Goal: Task Accomplishment & Management: Manage account settings

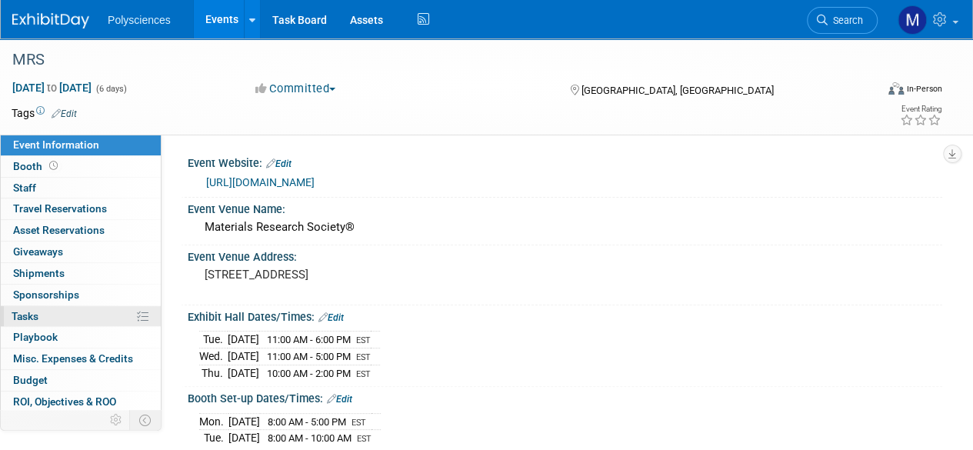
click at [63, 315] on link "0% Tasks 0%" at bounding box center [81, 316] width 160 height 21
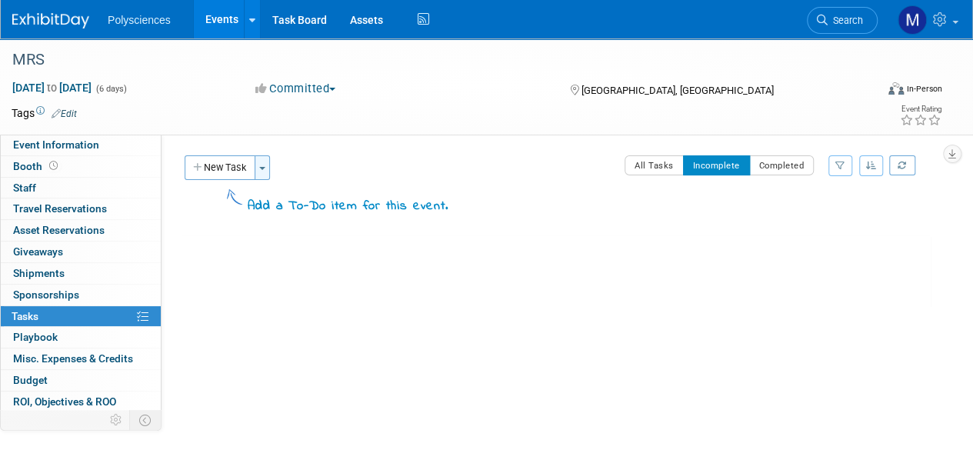
click at [255, 164] on button "Toggle Dropdown" at bounding box center [262, 167] width 15 height 25
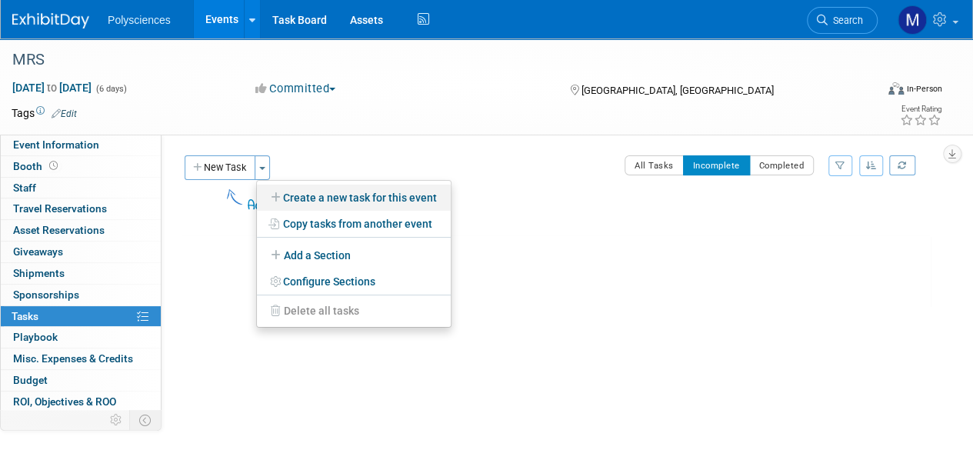
click at [307, 192] on link "Create a new task for this event" at bounding box center [354, 198] width 194 height 26
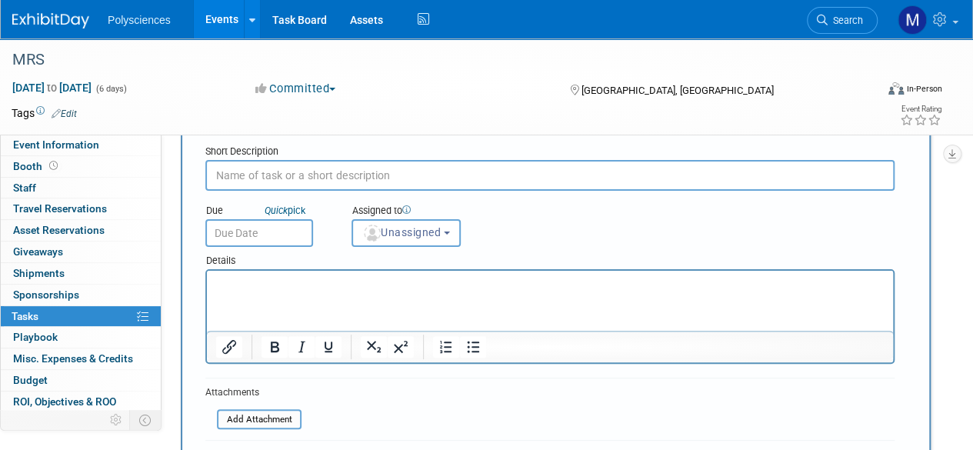
scroll to position [77, 0]
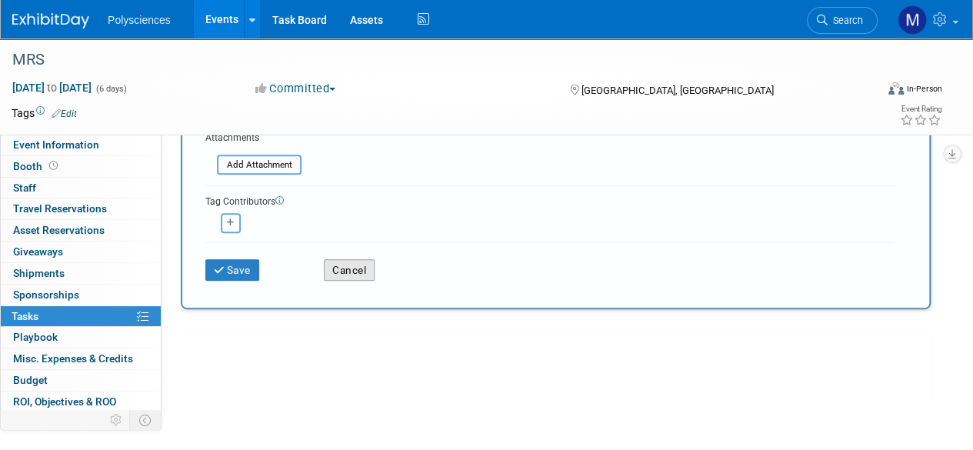
click at [347, 269] on button "Cancel" at bounding box center [349, 270] width 51 height 22
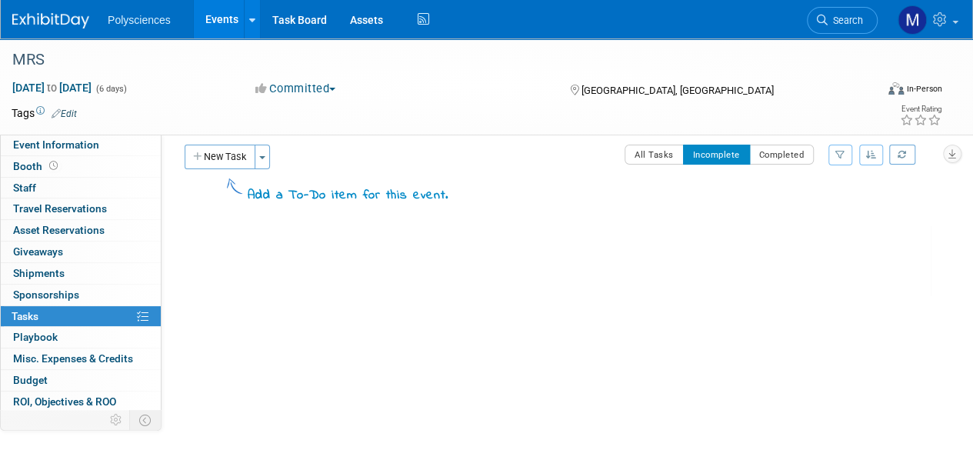
scroll to position [0, 0]
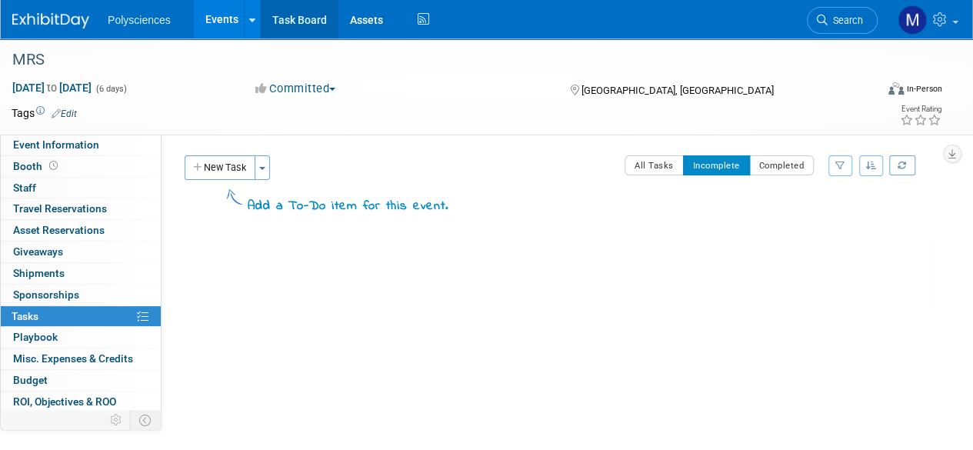
click at [308, 14] on link "Task Board" at bounding box center [300, 19] width 78 height 38
click at [266, 163] on button "Toggle Dropdown" at bounding box center [262, 167] width 15 height 25
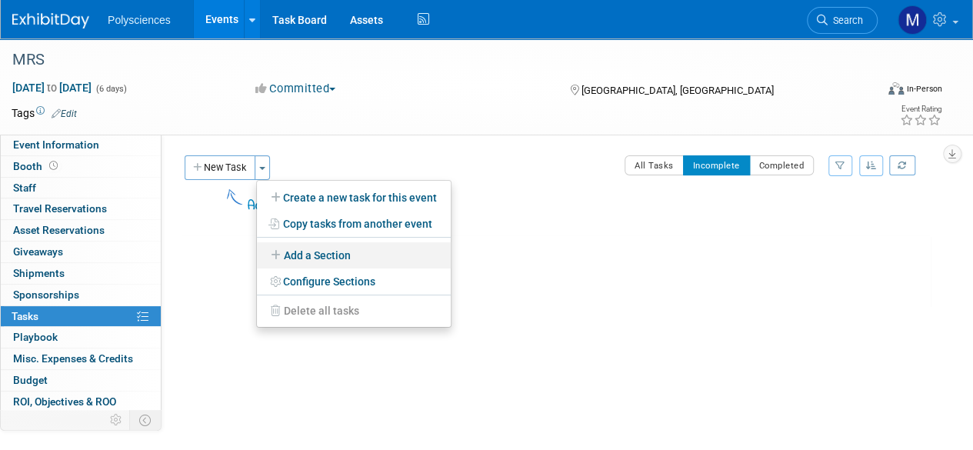
click at [308, 252] on link "Add a Section" at bounding box center [354, 255] width 194 height 26
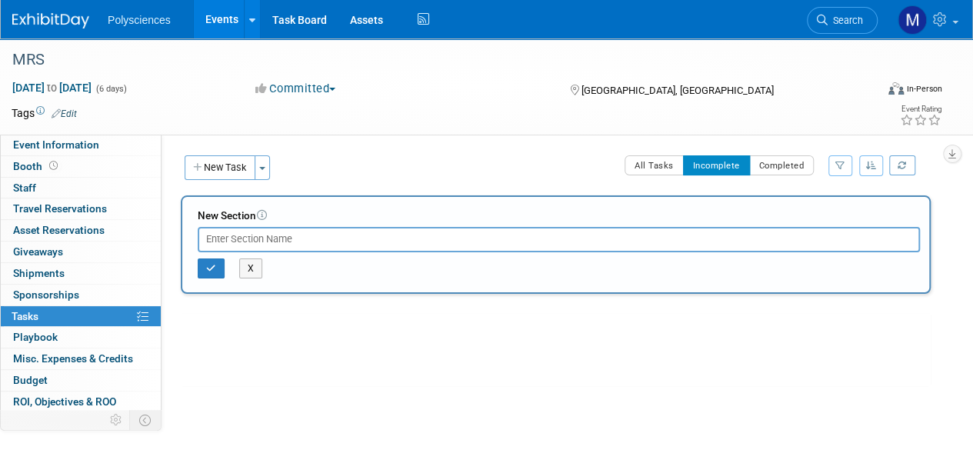
click at [312, 238] on input "text" at bounding box center [559, 239] width 723 height 25
type input "Pre-Show"
click at [219, 259] on button "button" at bounding box center [211, 269] width 27 height 20
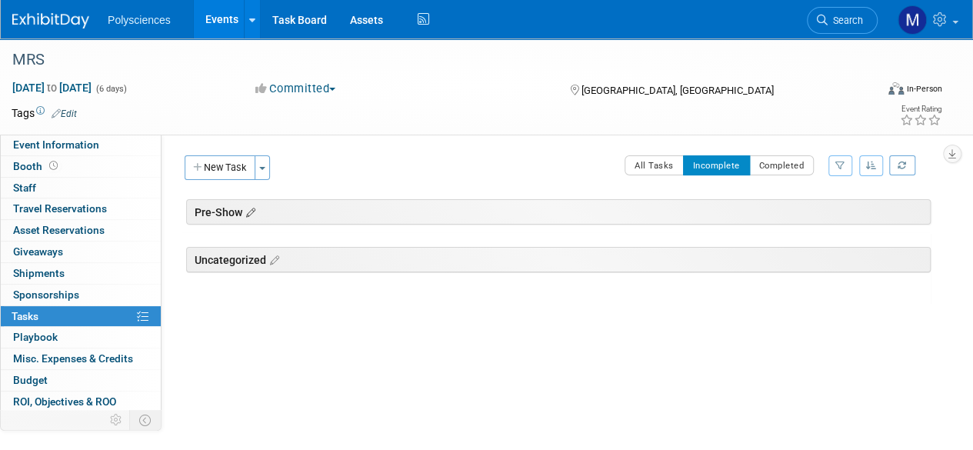
click at [251, 210] on icon at bounding box center [248, 213] width 13 height 14
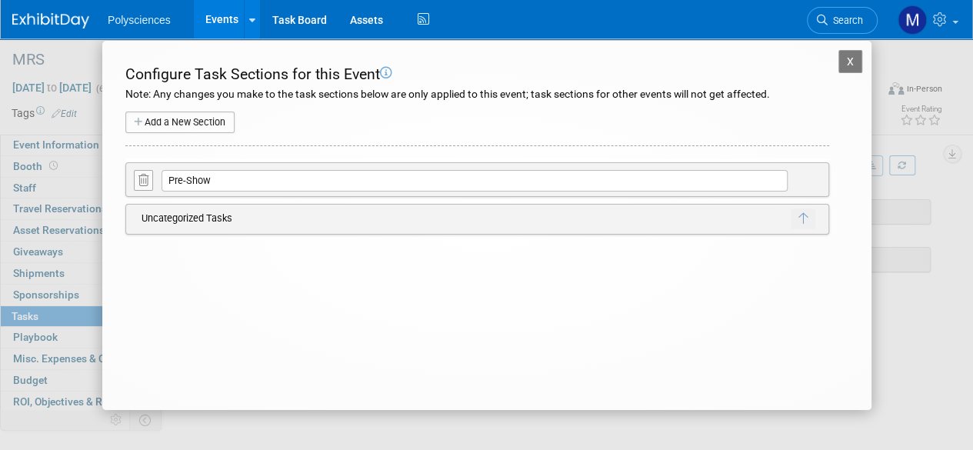
click at [851, 58] on button "X" at bounding box center [851, 61] width 25 height 23
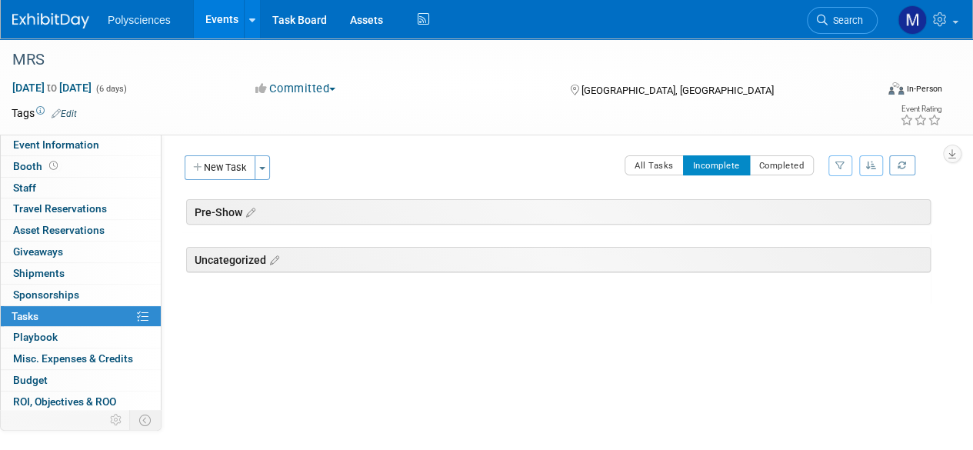
click at [232, 165] on button "New Task" at bounding box center [220, 167] width 71 height 25
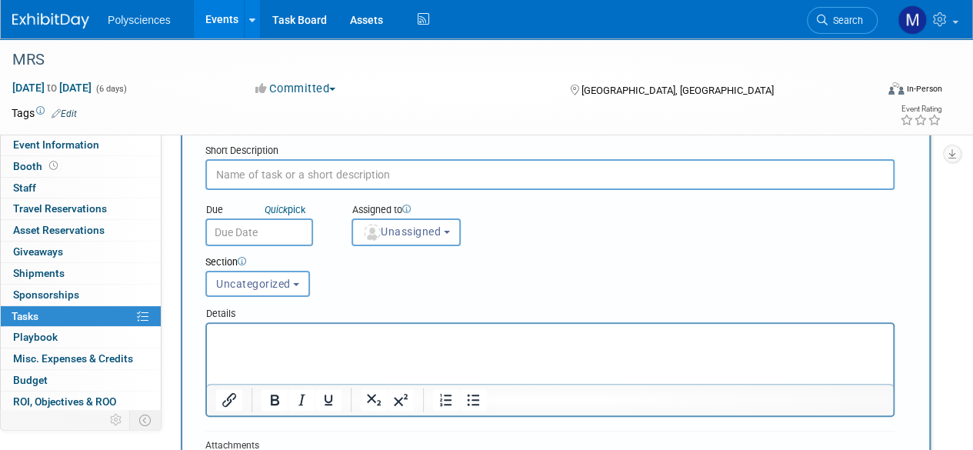
scroll to position [77, 0]
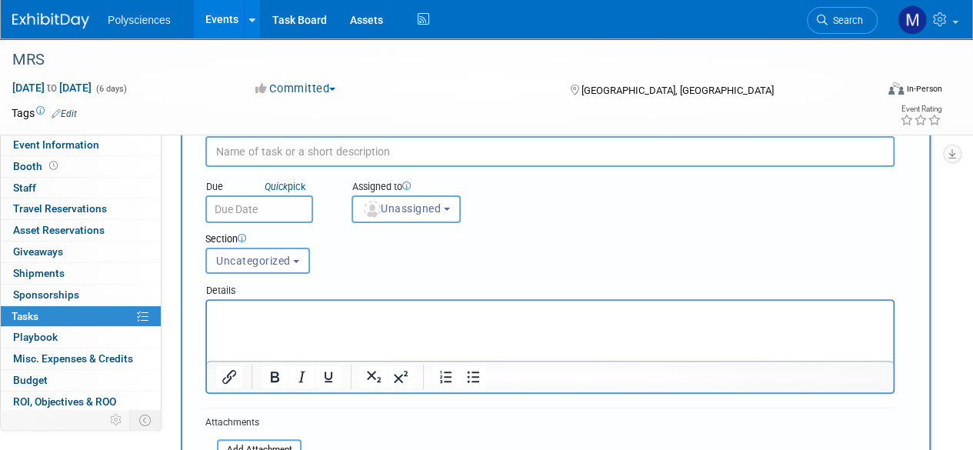
click at [303, 154] on input "text" at bounding box center [550, 151] width 690 height 31
paste input "Create PR for booth, rentals, electrical, materials handling, lead retrieval"
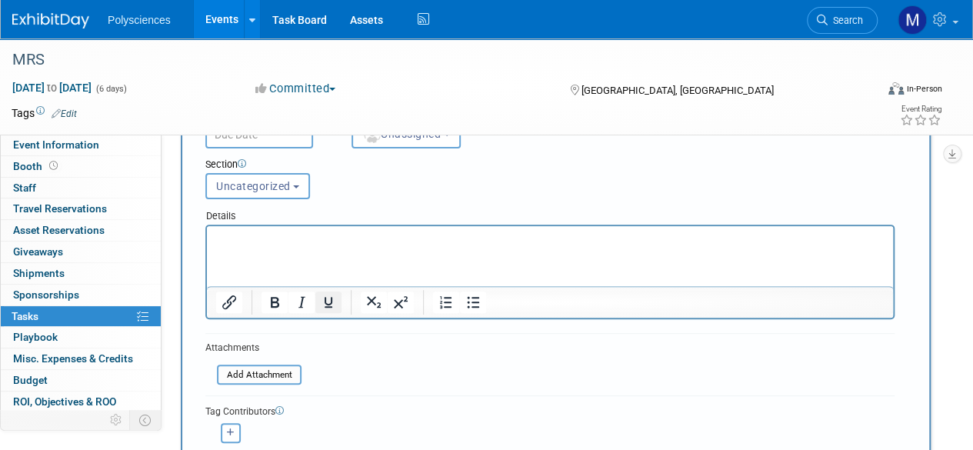
scroll to position [154, 0]
type input "Create PR for booth, rentals, electrical, materials handling, lead retrieval"
click at [272, 181] on span "Uncategorized" at bounding box center [253, 184] width 75 height 12
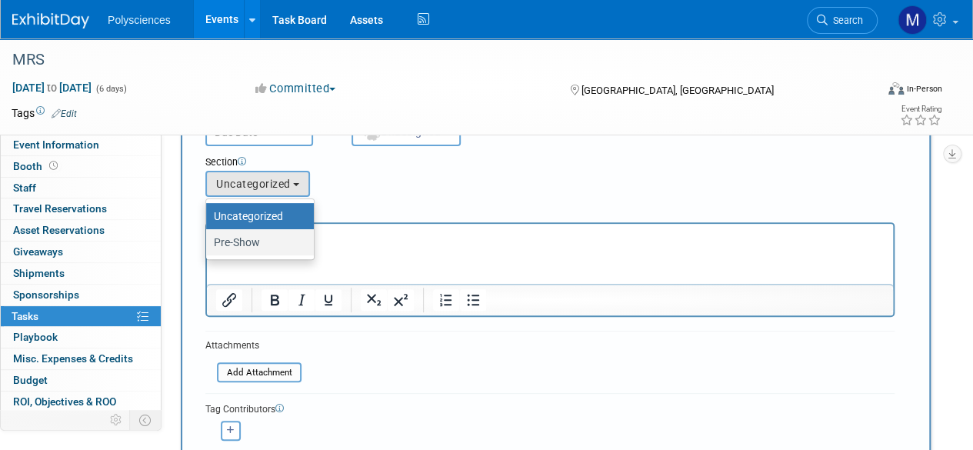
click at [282, 235] on label "Pre-Show" at bounding box center [256, 242] width 85 height 20
click at [209, 238] on input "Pre-Show" at bounding box center [204, 243] width 10 height 10
select select "11275579"
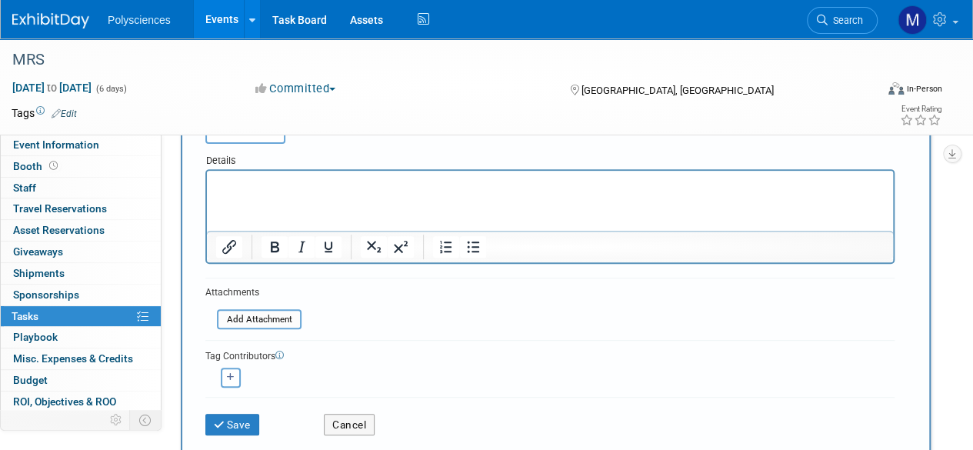
scroll to position [231, 0]
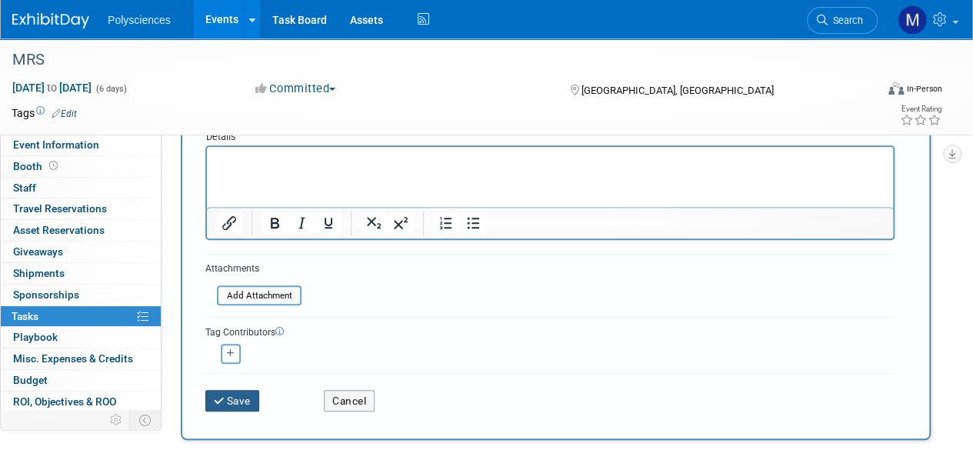
click at [249, 390] on button "Save" at bounding box center [232, 401] width 54 height 22
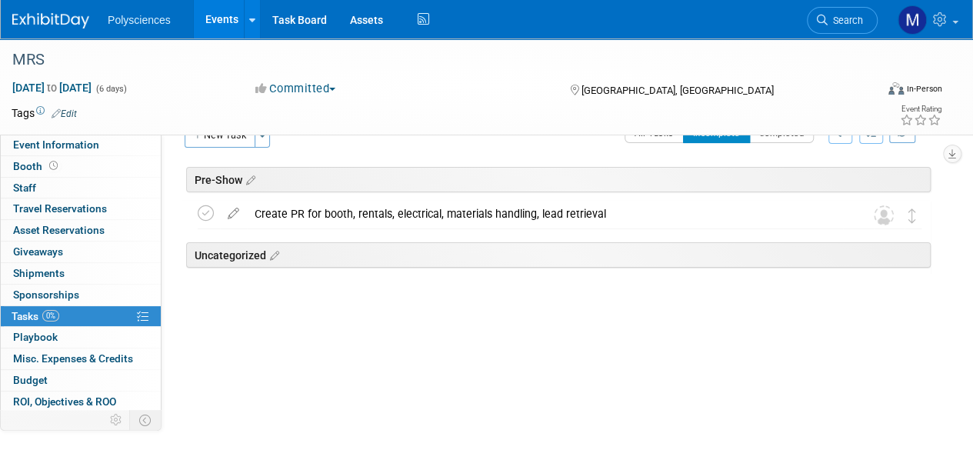
scroll to position [0, 0]
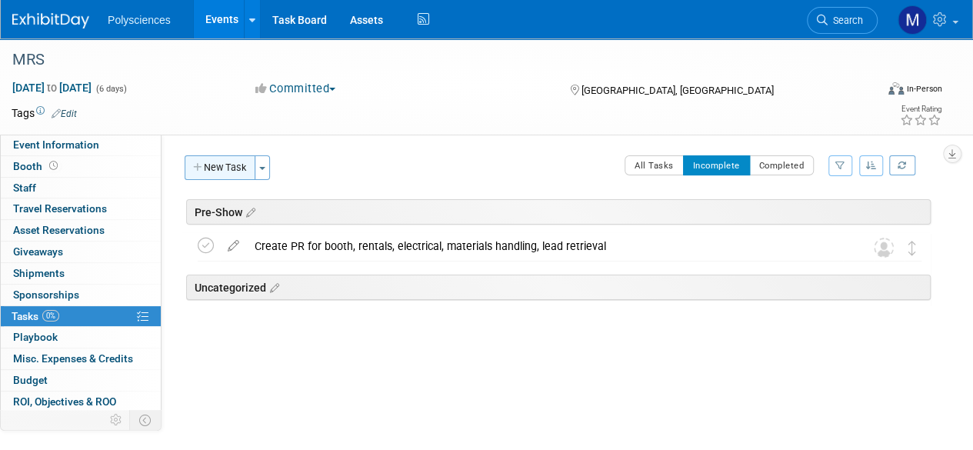
click at [237, 174] on button "New Task" at bounding box center [220, 167] width 71 height 25
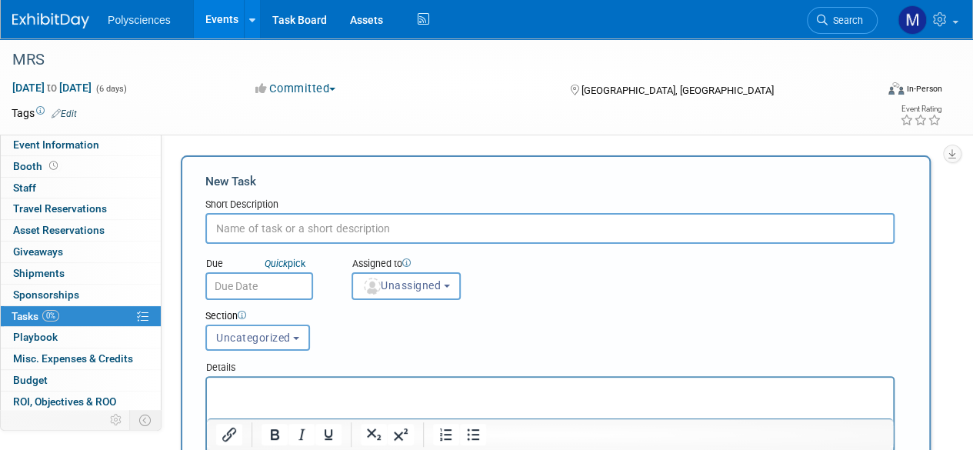
click at [288, 232] on input "text" at bounding box center [550, 228] width 690 height 31
paste input "Determine which brochures are needed and if we need to print more Marketing Pol…"
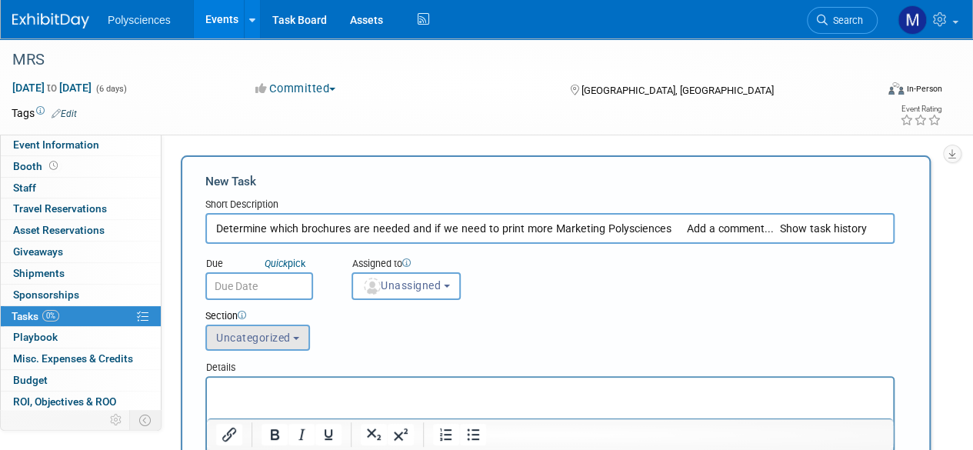
type input "Determine which brochures are needed and if we need to print more Marketing Pol…"
click at [252, 332] on span "Uncategorized" at bounding box center [253, 338] width 75 height 12
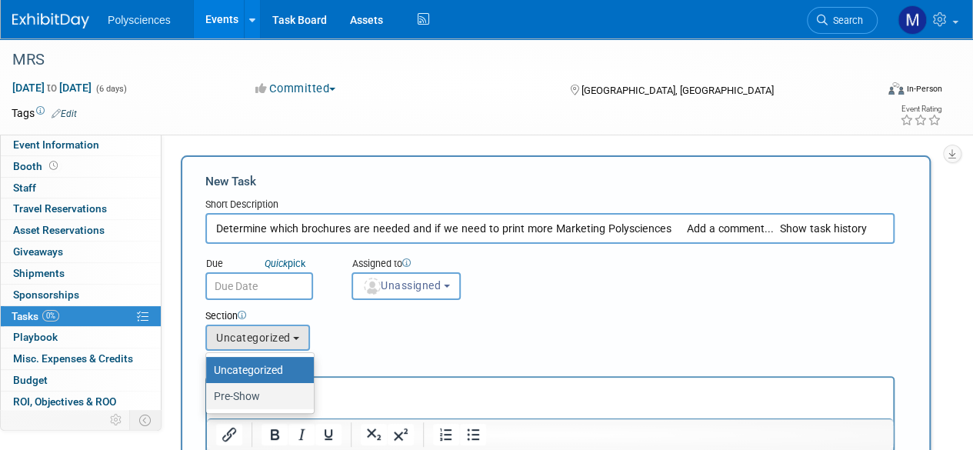
click at [265, 397] on label "Pre-Show" at bounding box center [256, 396] width 85 height 20
click at [209, 397] on input "Pre-Show" at bounding box center [204, 397] width 10 height 10
select select "11275579"
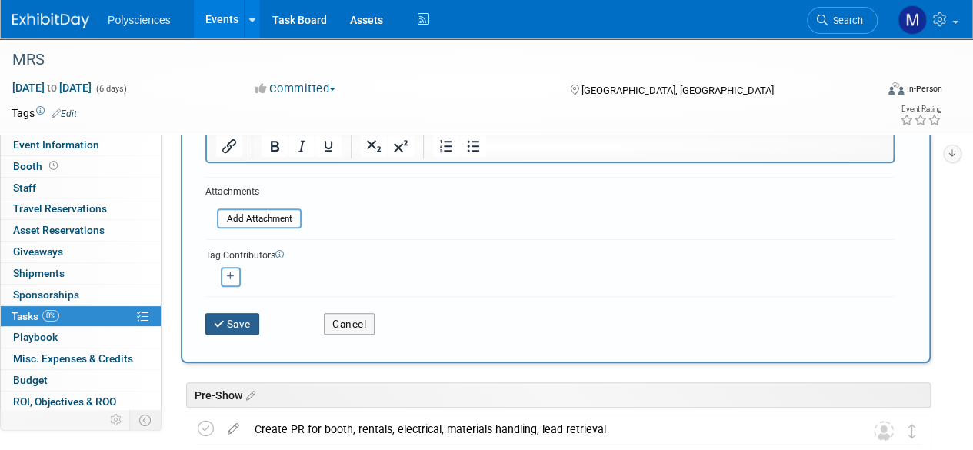
click at [245, 316] on button "Save" at bounding box center [232, 324] width 54 height 22
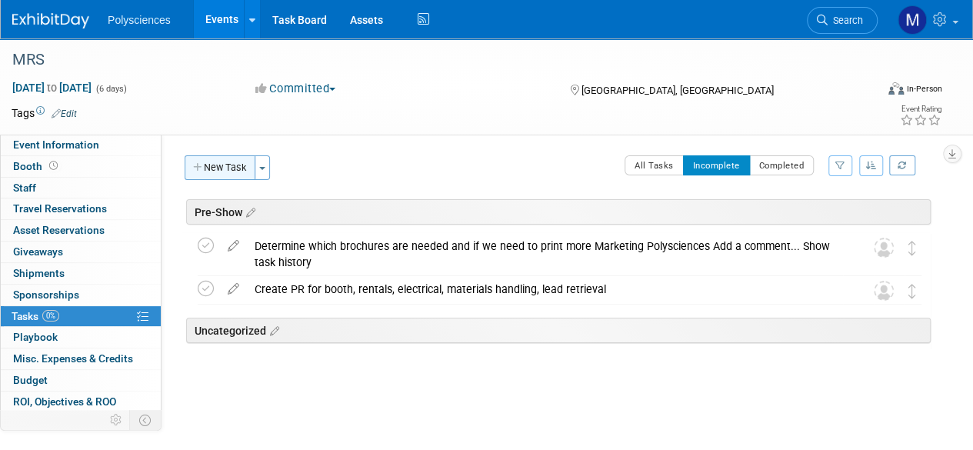
click at [218, 162] on button "New Task" at bounding box center [220, 167] width 71 height 25
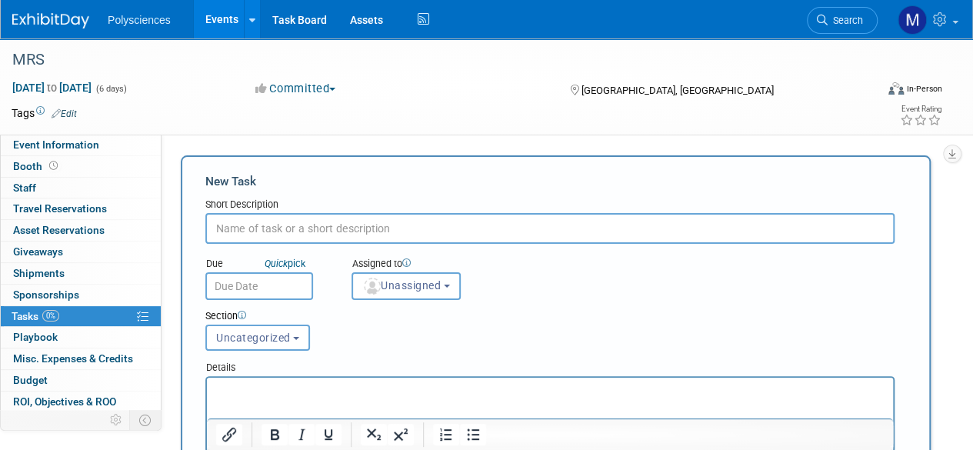
click at [275, 221] on input "text" at bounding box center [550, 228] width 690 height 31
paste input "Complete brochure updates if necessary (content and design)"
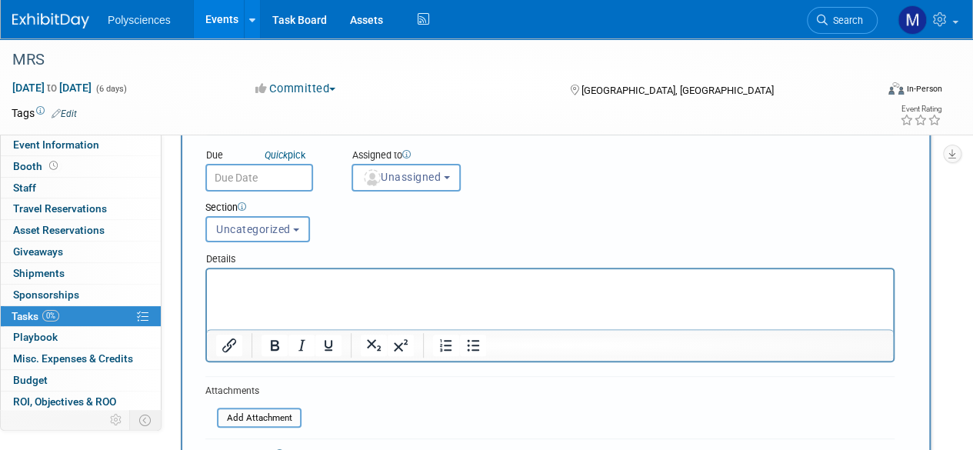
scroll to position [77, 0]
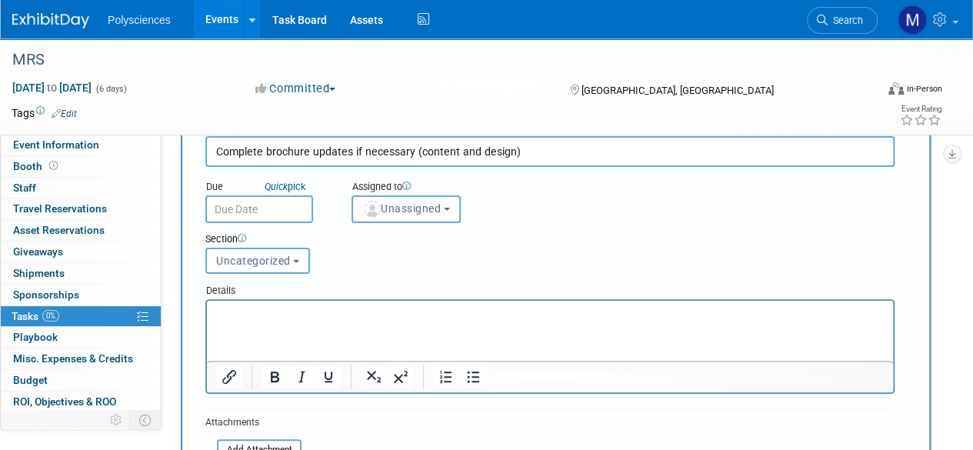
type input "Complete brochure updates if necessary (content and design)"
click at [255, 276] on form "New Task Short Description Complete brochure updates if necessary (content and …" at bounding box center [555, 336] width 701 height 480
click at [255, 267] on button "Uncategorized" at bounding box center [257, 261] width 105 height 26
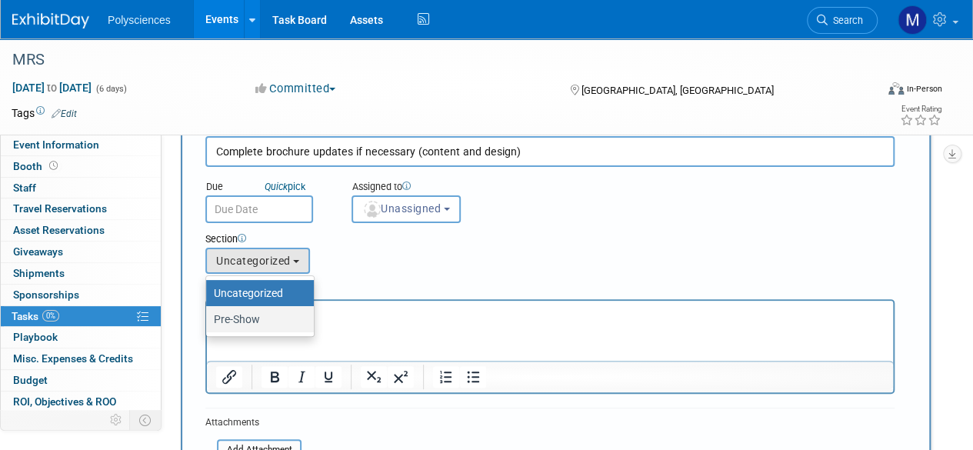
click at [265, 314] on label "Pre-Show" at bounding box center [256, 319] width 85 height 20
click at [209, 315] on input "Pre-Show" at bounding box center [204, 320] width 10 height 10
select select "11275579"
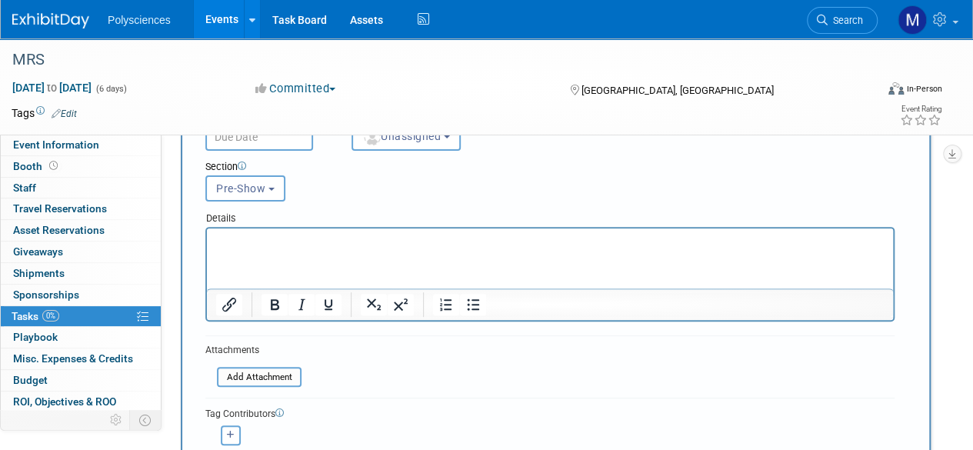
scroll to position [308, 0]
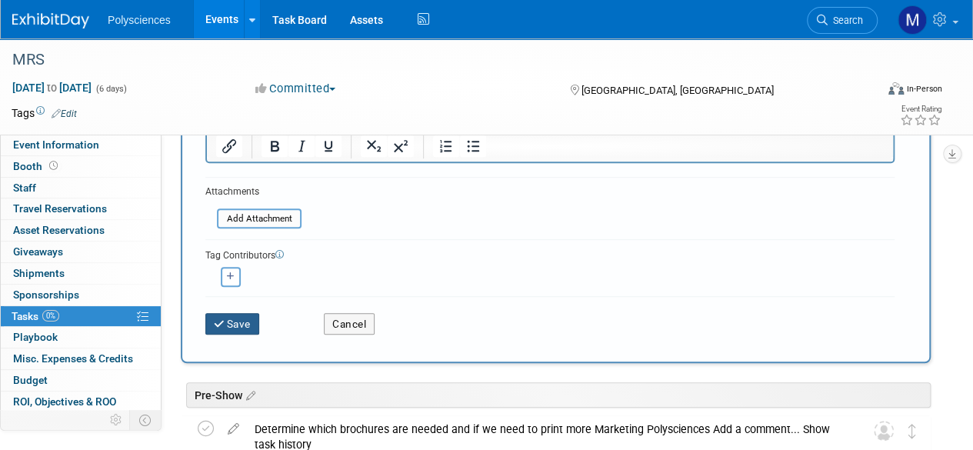
click at [237, 329] on button "Save" at bounding box center [232, 324] width 54 height 22
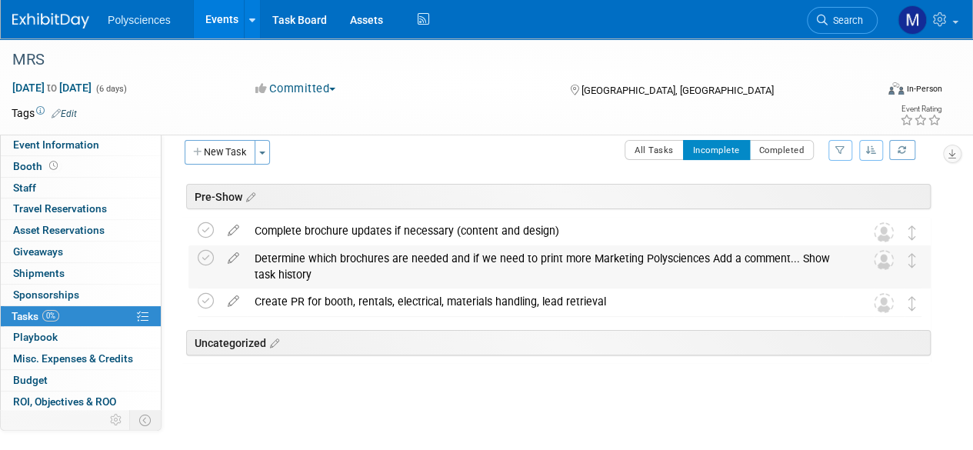
scroll to position [0, 0]
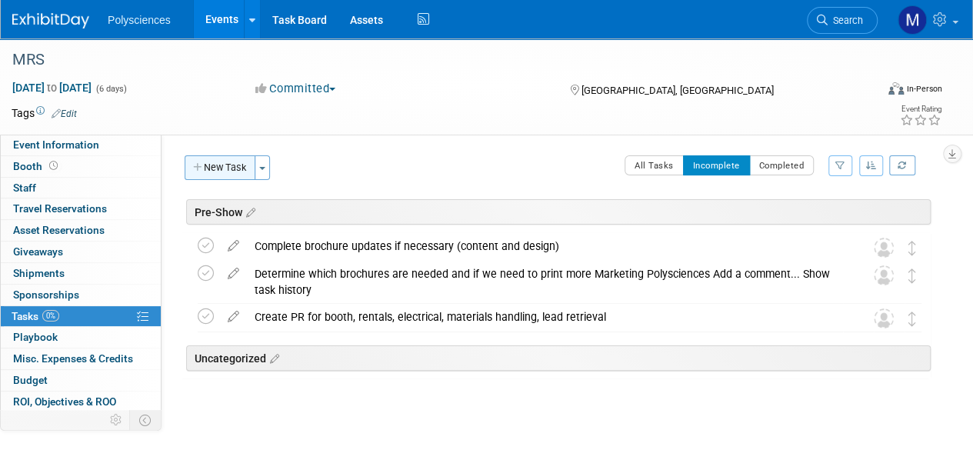
click at [228, 169] on button "New Task" at bounding box center [220, 167] width 71 height 25
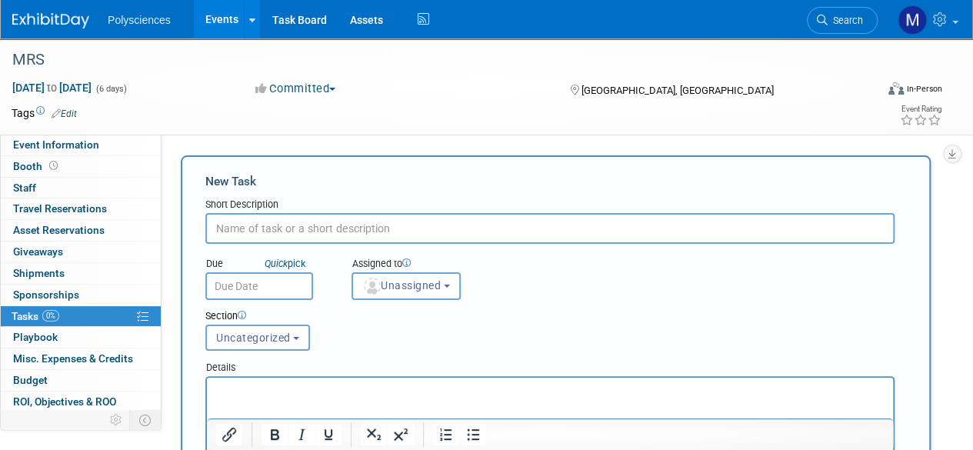
click at [252, 226] on input "text" at bounding box center [550, 228] width 690 height 31
paste input "Determine if new backdrop is needed"
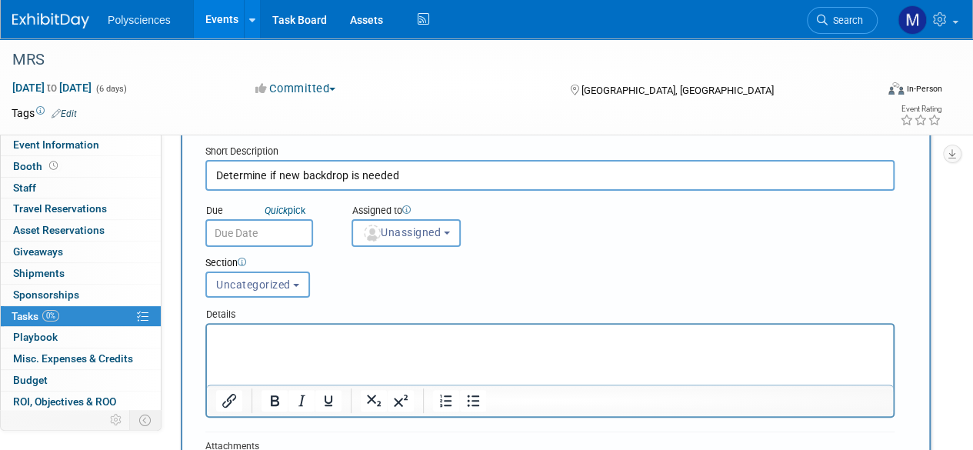
scroll to position [77, 0]
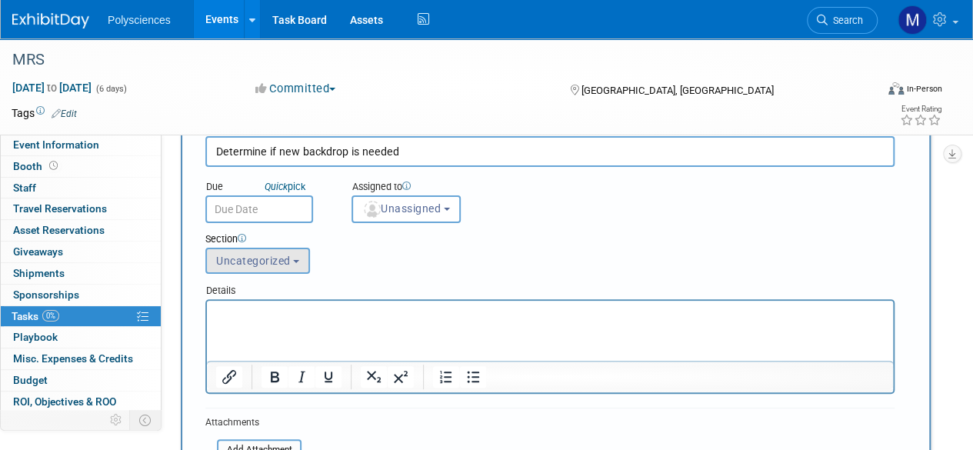
type input "Determine if new backdrop is needed"
click at [290, 266] on button "Uncategorized" at bounding box center [257, 261] width 105 height 26
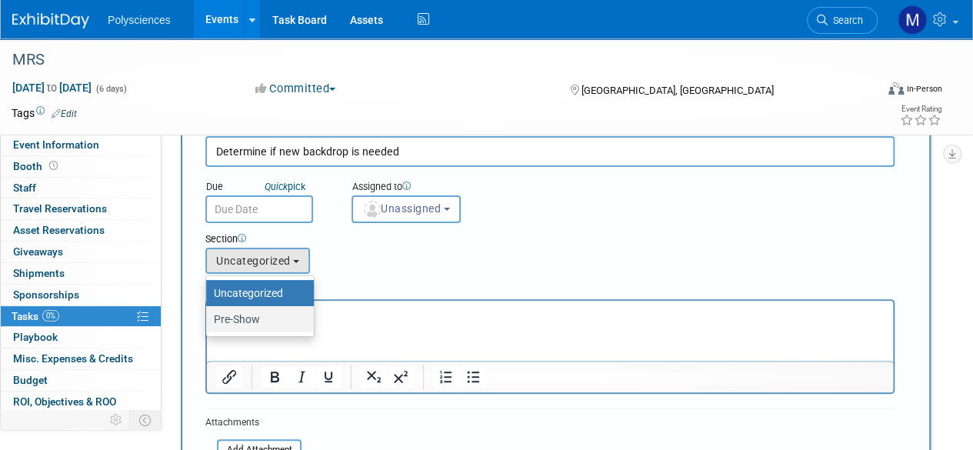
click at [280, 321] on label "Pre-Show" at bounding box center [256, 319] width 85 height 20
click at [209, 321] on input "Pre-Show" at bounding box center [204, 320] width 10 height 10
select select "11275579"
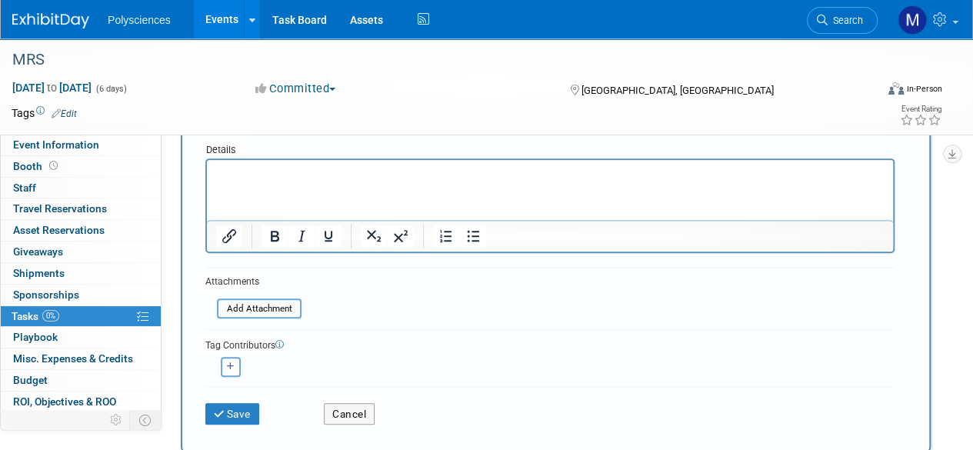
scroll to position [231, 0]
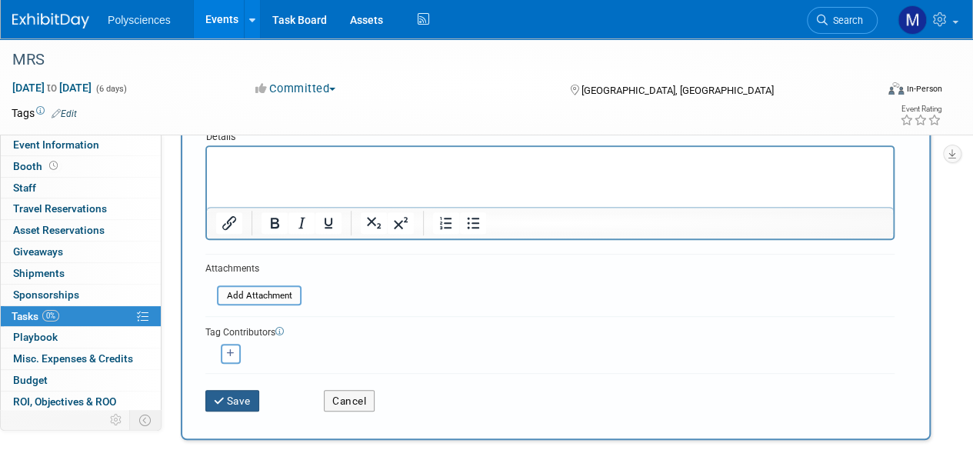
click at [244, 402] on button "Save" at bounding box center [232, 401] width 54 height 22
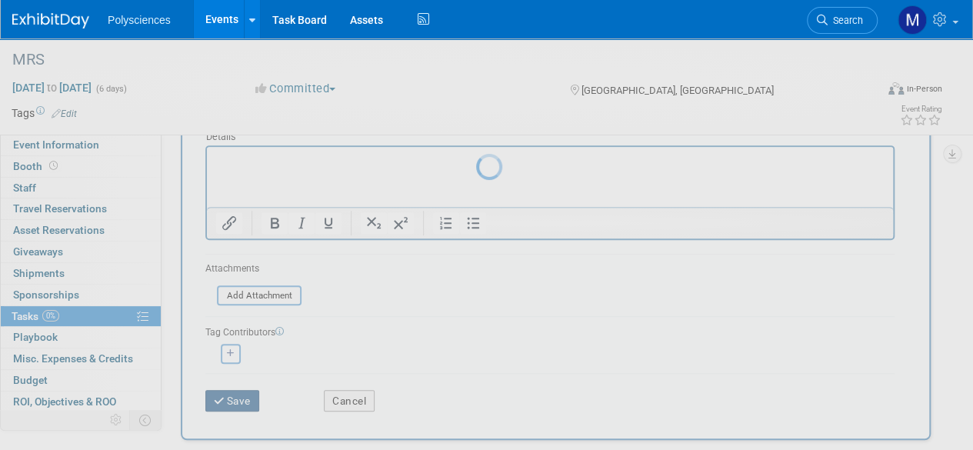
scroll to position [32, 0]
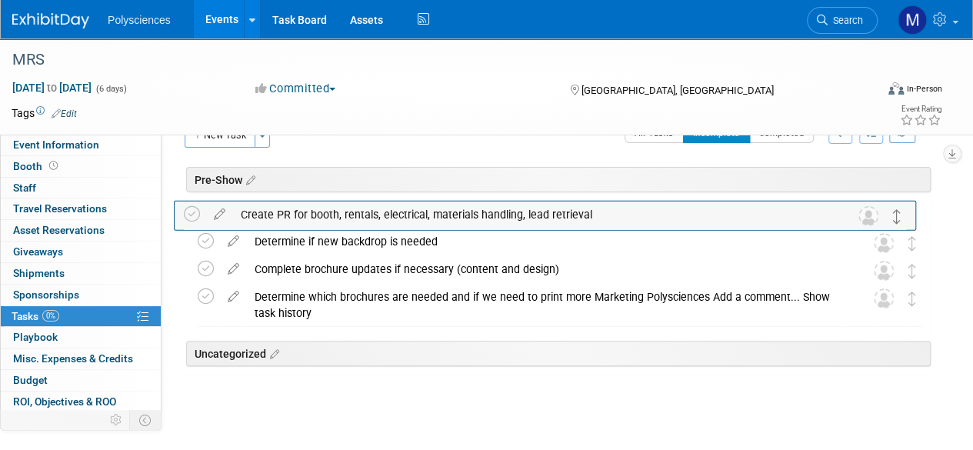
drag, startPoint x: 912, startPoint y: 316, endPoint x: 897, endPoint y: 218, distance: 98.8
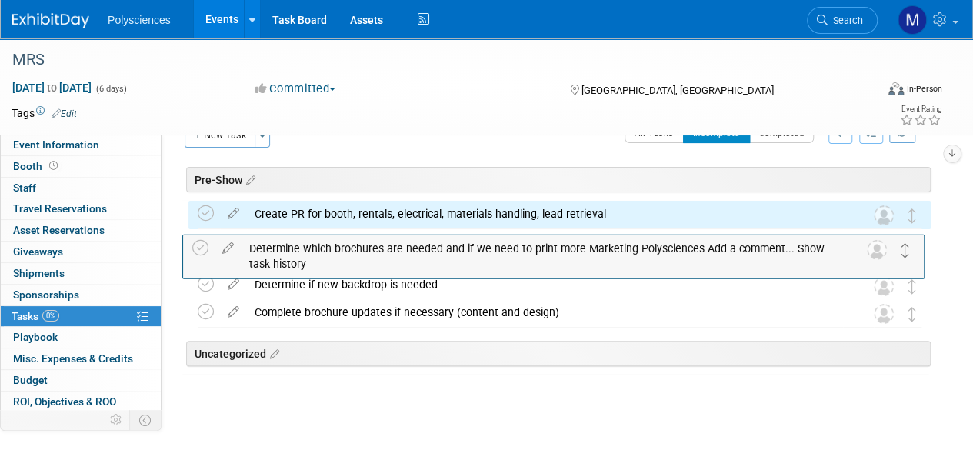
drag, startPoint x: 910, startPoint y: 295, endPoint x: 907, endPoint y: 249, distance: 46.3
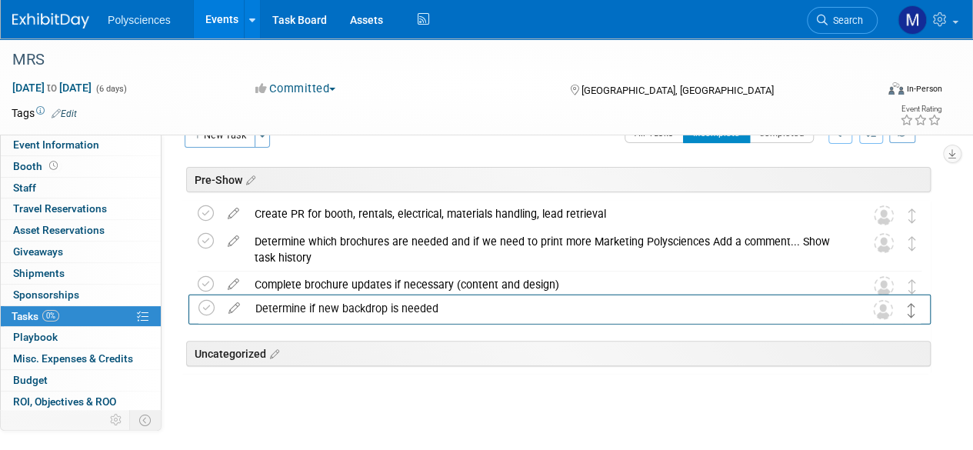
drag, startPoint x: 911, startPoint y: 290, endPoint x: 913, endPoint y: 316, distance: 25.4
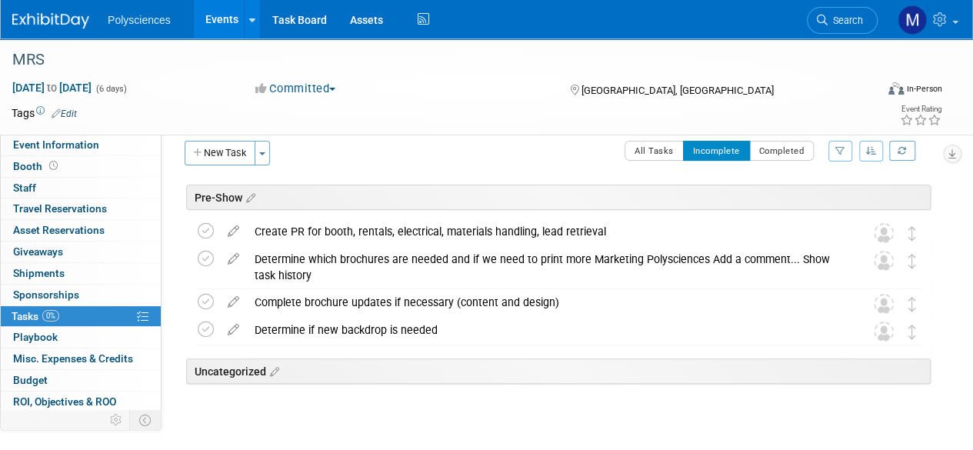
scroll to position [0, 0]
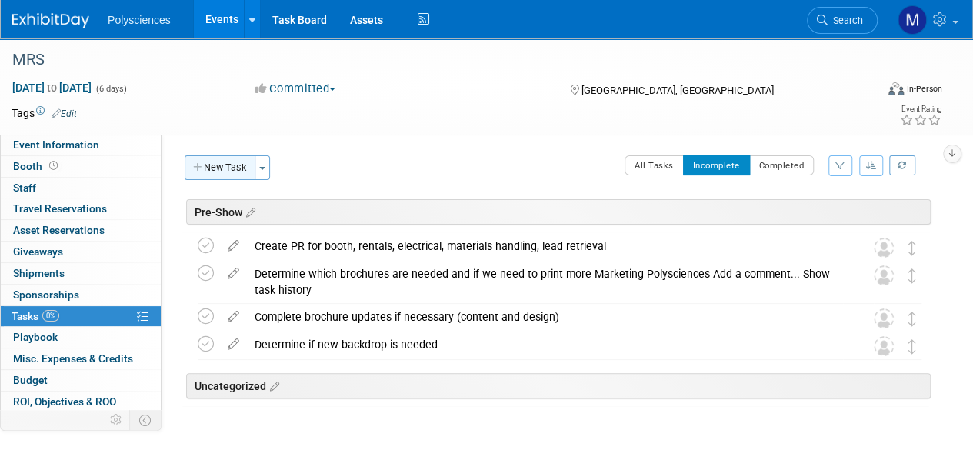
click at [222, 170] on button "New Task" at bounding box center [220, 167] width 71 height 25
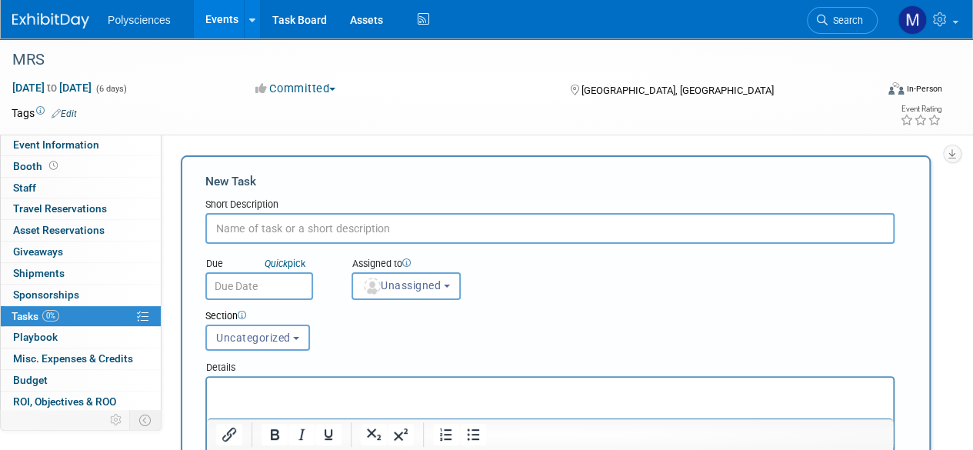
click at [494, 228] on input "text" at bounding box center [550, 228] width 690 height 31
paste input "Approve new backdrop (if applicable)"
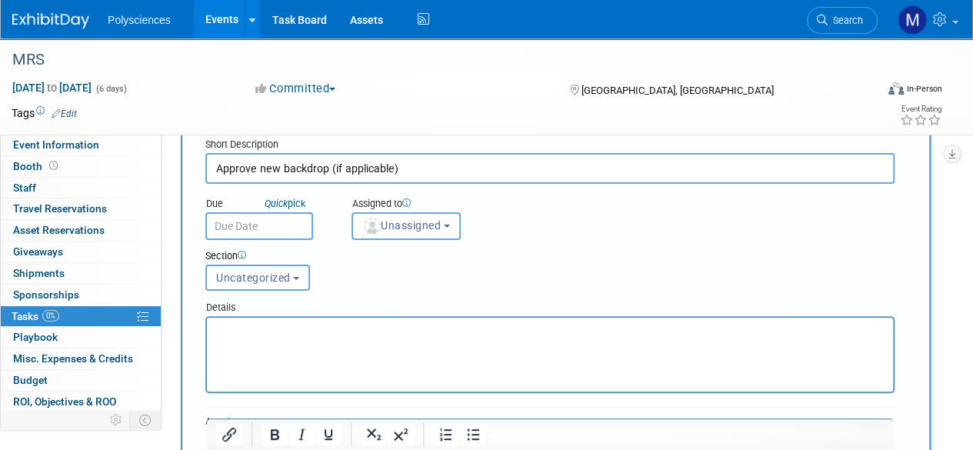
scroll to position [154, 0]
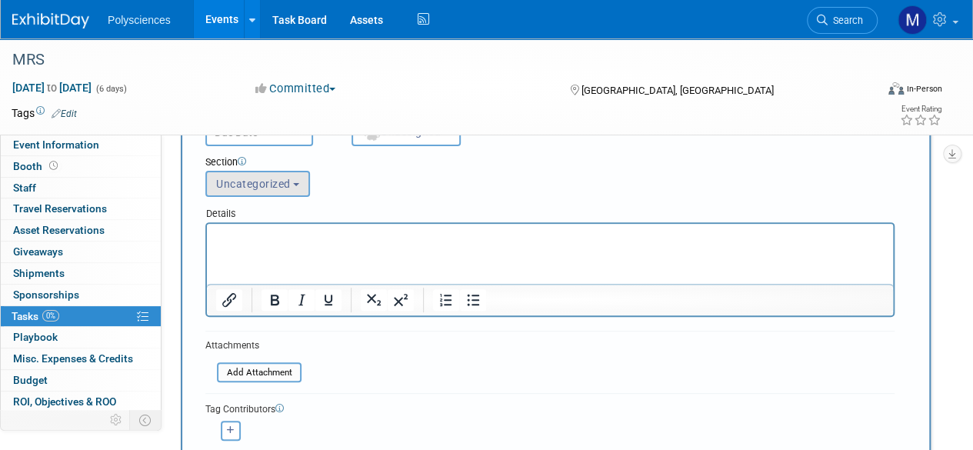
type input "Approve new backdrop (if applicable)"
click at [288, 183] on span "Uncategorized" at bounding box center [253, 184] width 75 height 12
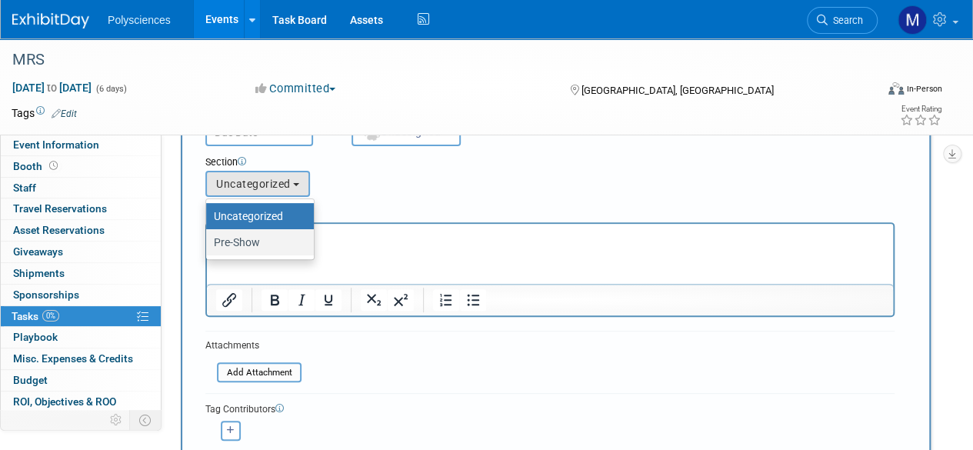
click at [270, 241] on label "Pre-Show" at bounding box center [256, 242] width 85 height 20
click at [209, 241] on input "Pre-Show" at bounding box center [204, 243] width 10 height 10
select select "11275579"
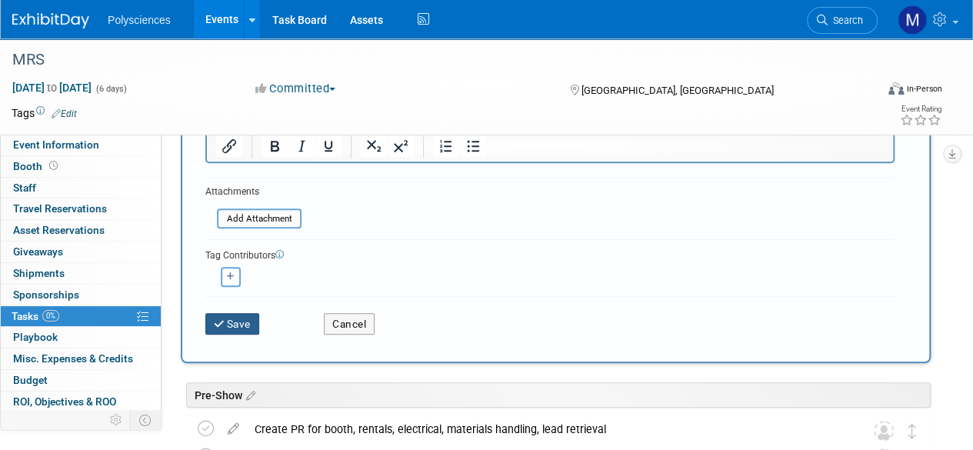
click at [242, 324] on button "Save" at bounding box center [232, 324] width 54 height 22
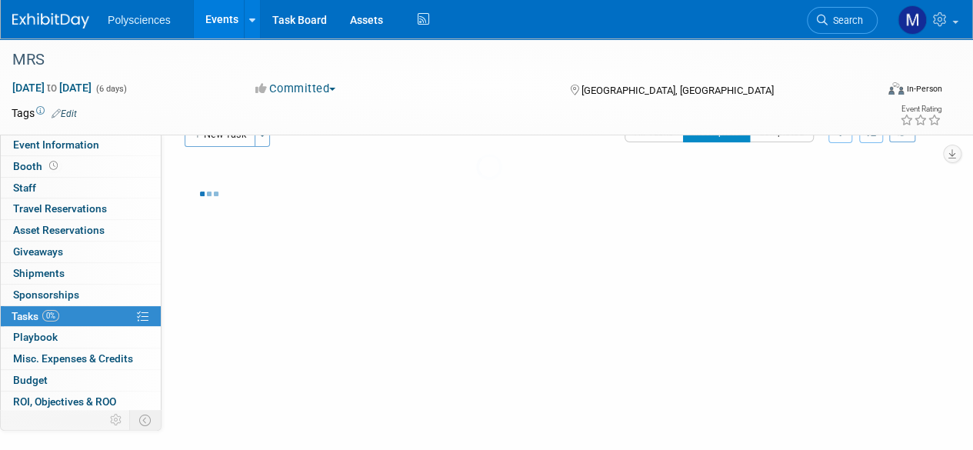
scroll to position [32, 0]
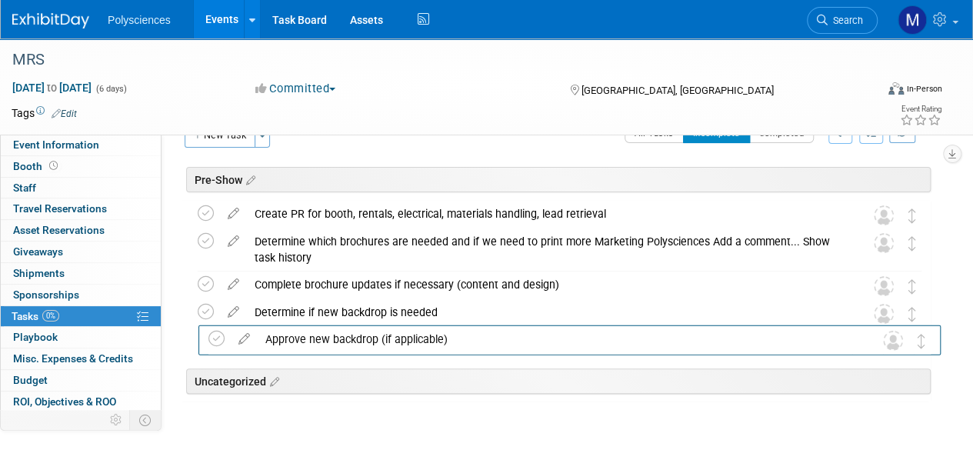
drag, startPoint x: 916, startPoint y: 211, endPoint x: 926, endPoint y: 336, distance: 125.8
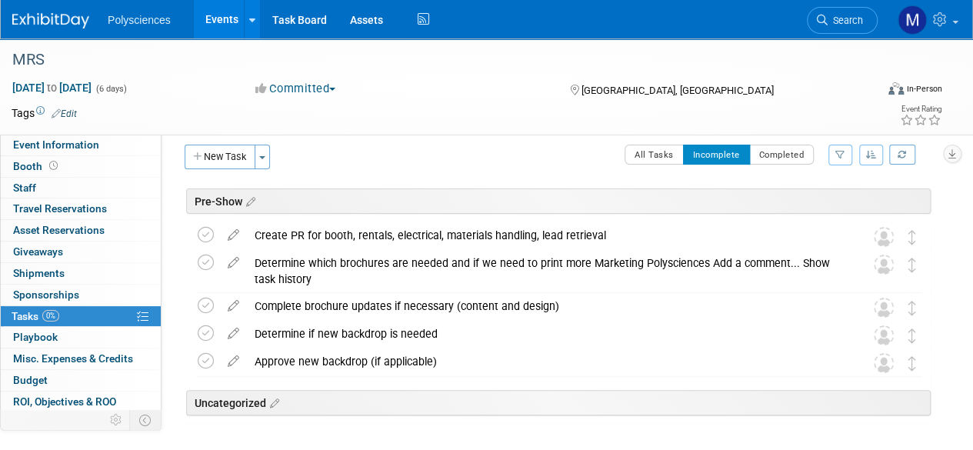
scroll to position [0, 0]
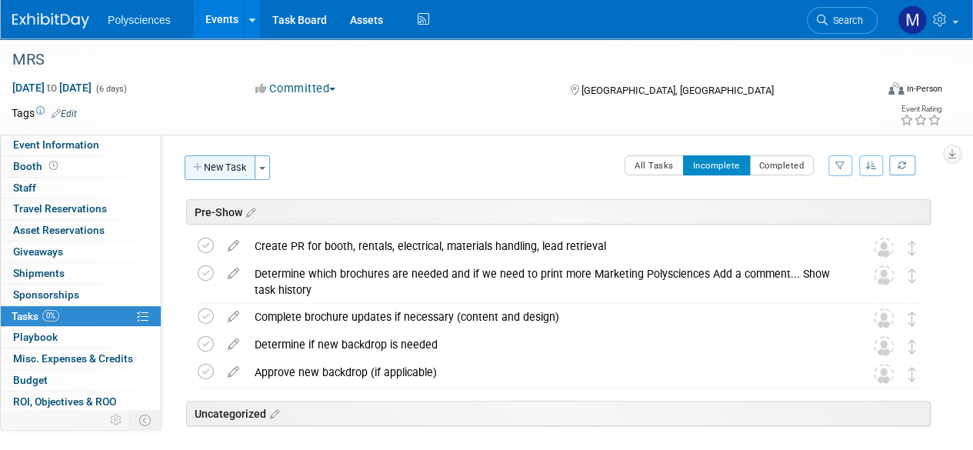
click at [232, 173] on button "New Task" at bounding box center [220, 167] width 71 height 25
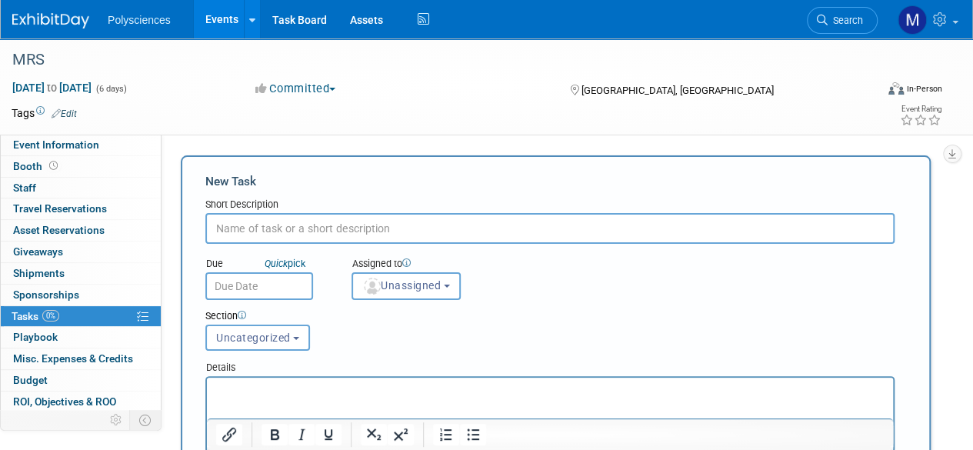
click at [335, 225] on input "text" at bounding box center [550, 228] width 690 height 31
paste input "Register attendees"
type input "Register attendees"
click at [271, 341] on span "Uncategorized" at bounding box center [253, 338] width 75 height 12
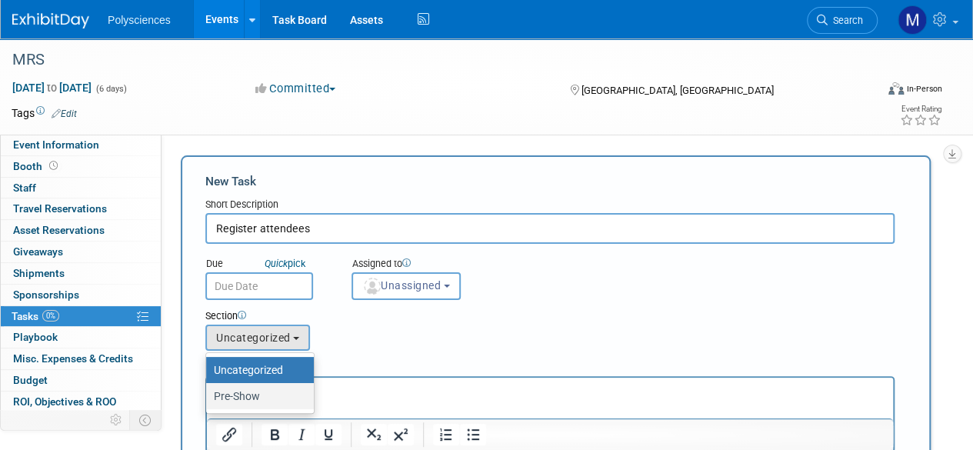
click at [267, 386] on label "Pre-Show" at bounding box center [256, 396] width 85 height 20
click at [209, 392] on input "Pre-Show" at bounding box center [204, 397] width 10 height 10
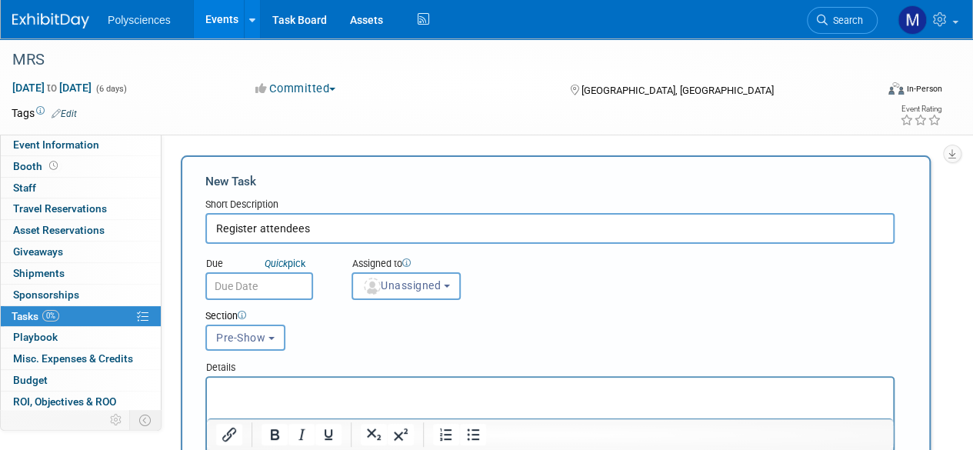
select select "11275579"
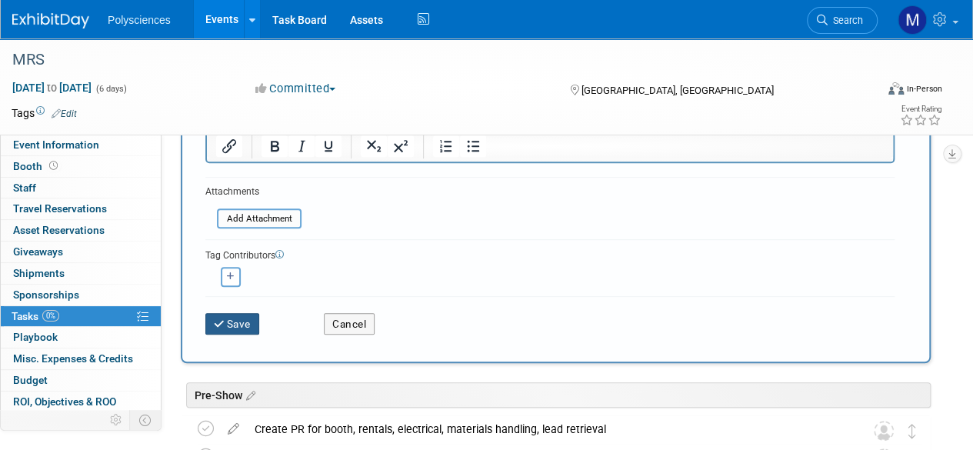
click at [240, 324] on button "Save" at bounding box center [232, 324] width 54 height 22
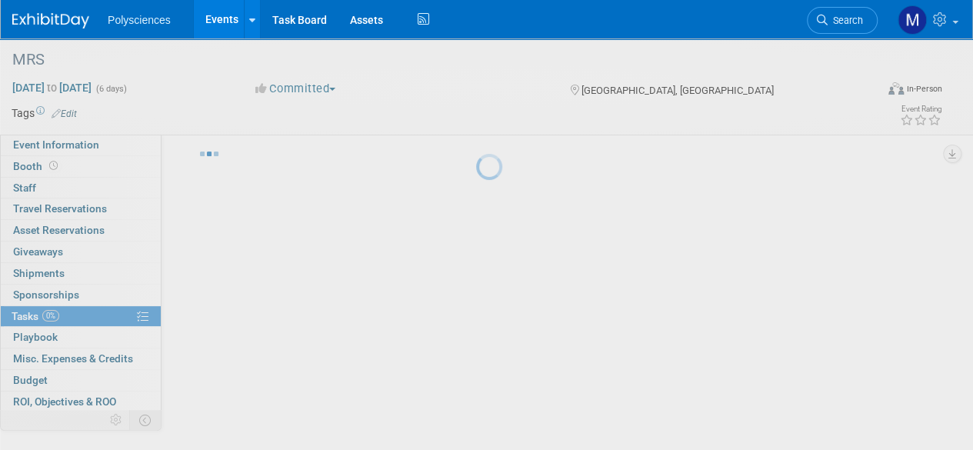
scroll to position [32, 0]
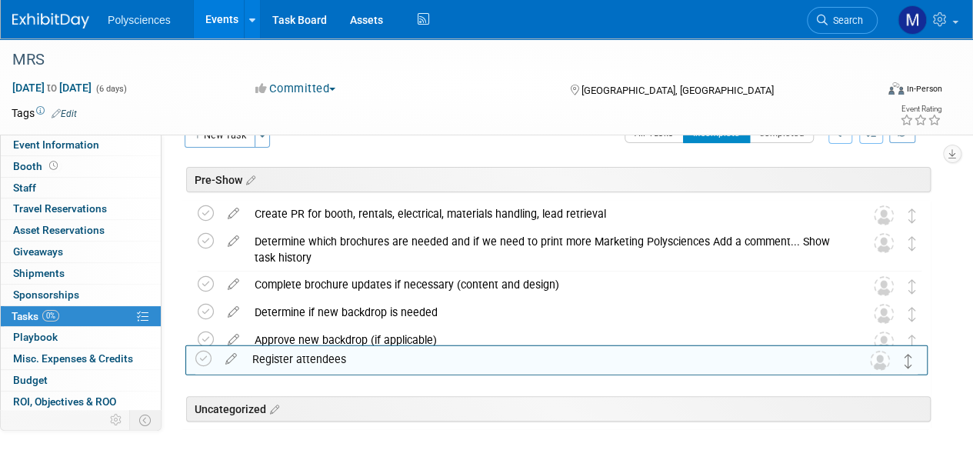
drag, startPoint x: 914, startPoint y: 212, endPoint x: 912, endPoint y: 362, distance: 150.1
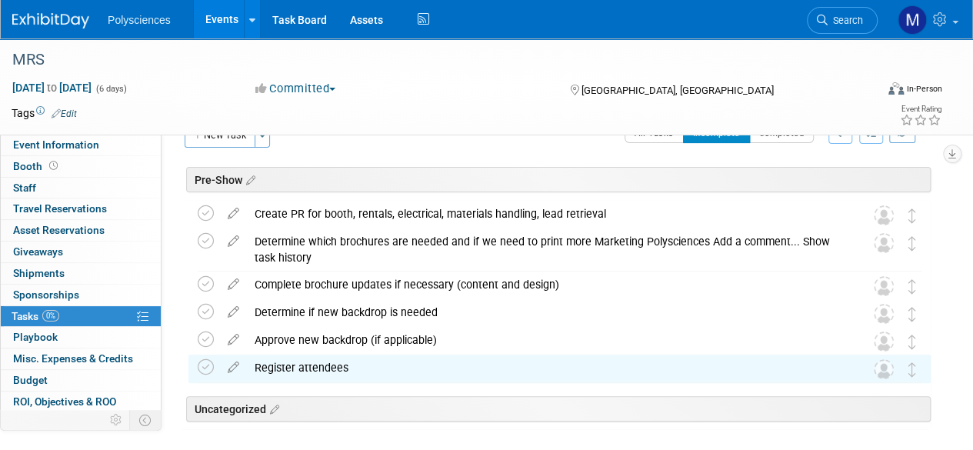
scroll to position [0, 0]
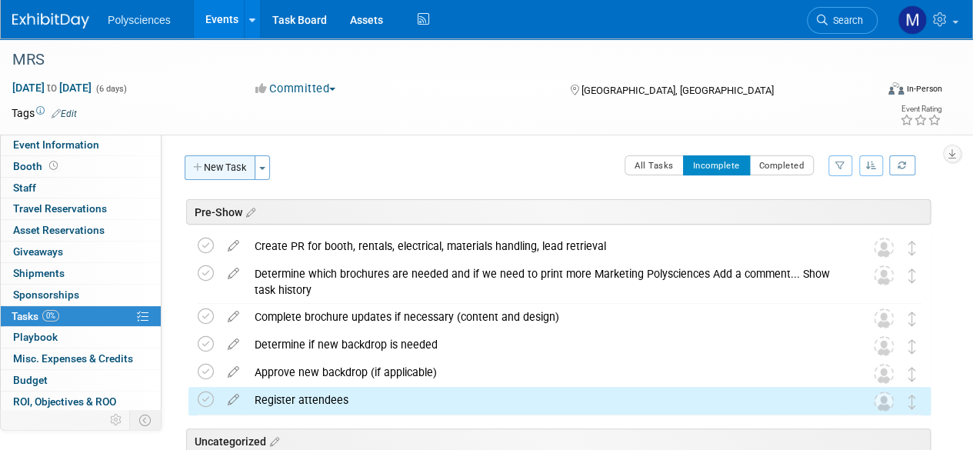
click at [229, 167] on button "New Task" at bounding box center [220, 167] width 71 height 25
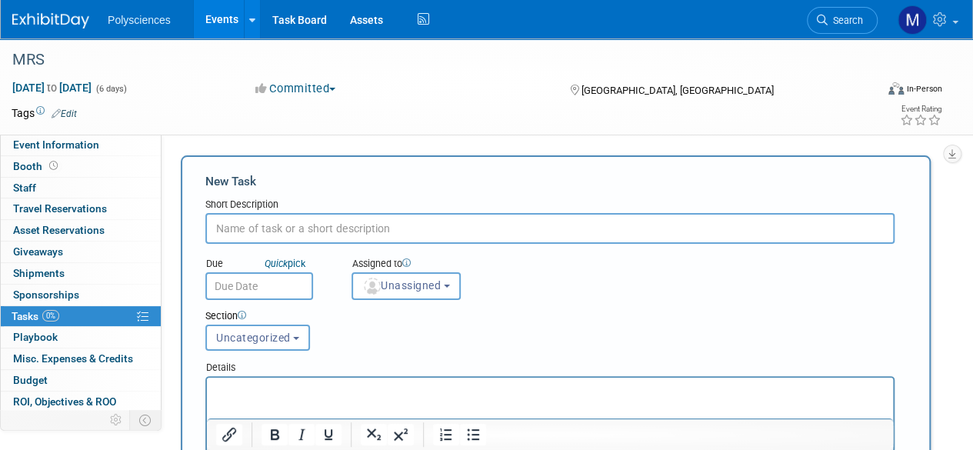
click at [484, 223] on input "text" at bounding box center [550, 228] width 690 height 31
paste input "Sign up for lead retrieval"
type input "Sign up for lead retrieval"
click at [265, 336] on span "Uncategorized" at bounding box center [253, 338] width 75 height 12
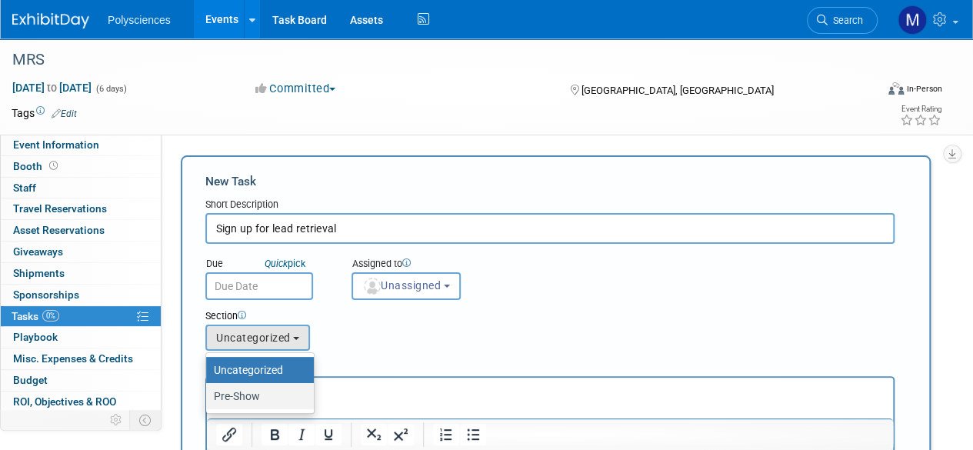
click at [265, 391] on label "Pre-Show" at bounding box center [256, 396] width 85 height 20
click at [209, 392] on input "Pre-Show" at bounding box center [204, 397] width 10 height 10
select select "11275579"
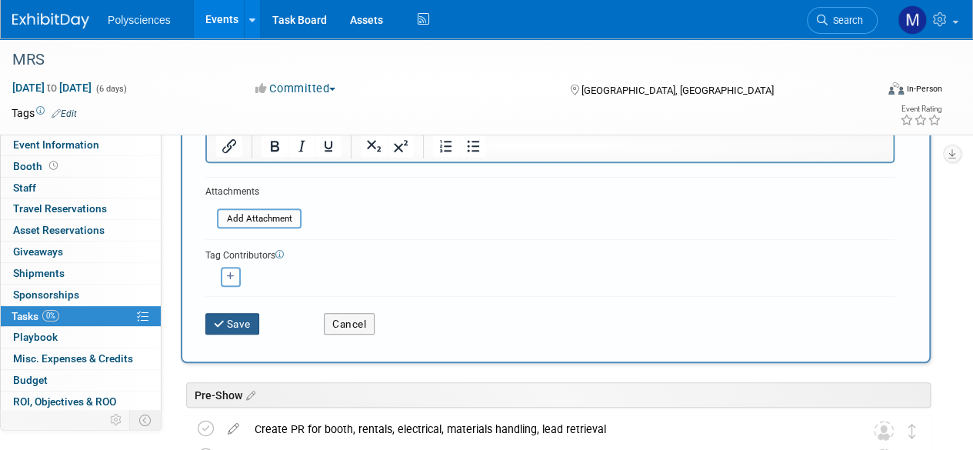
click at [246, 323] on button "Save" at bounding box center [232, 324] width 54 height 22
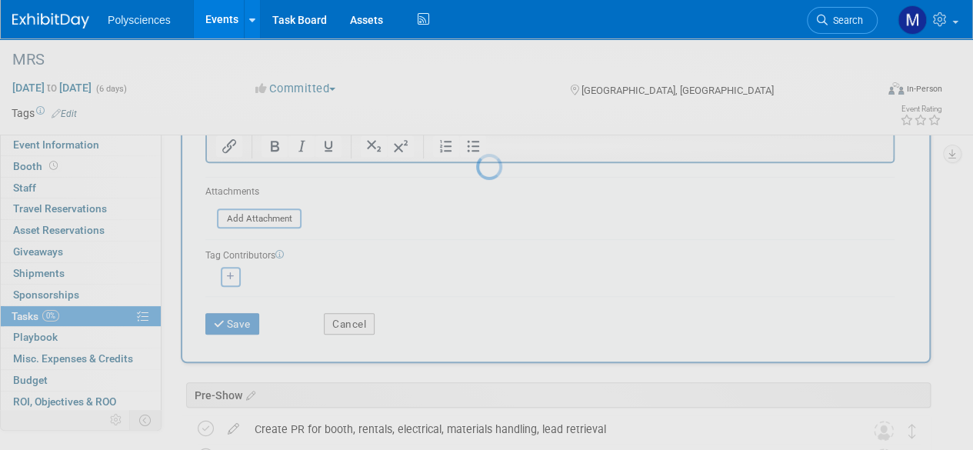
scroll to position [32, 0]
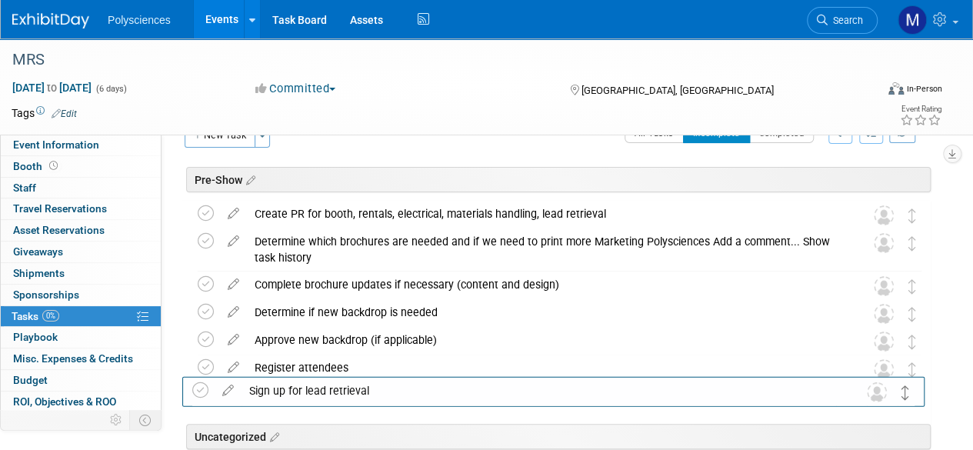
drag, startPoint x: 909, startPoint y: 212, endPoint x: 902, endPoint y: 389, distance: 177.1
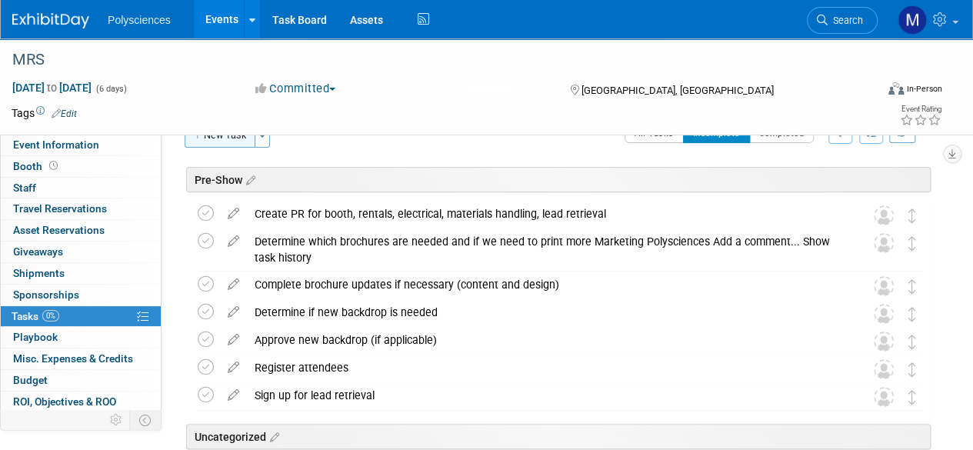
click at [228, 141] on button "New Task" at bounding box center [220, 135] width 71 height 25
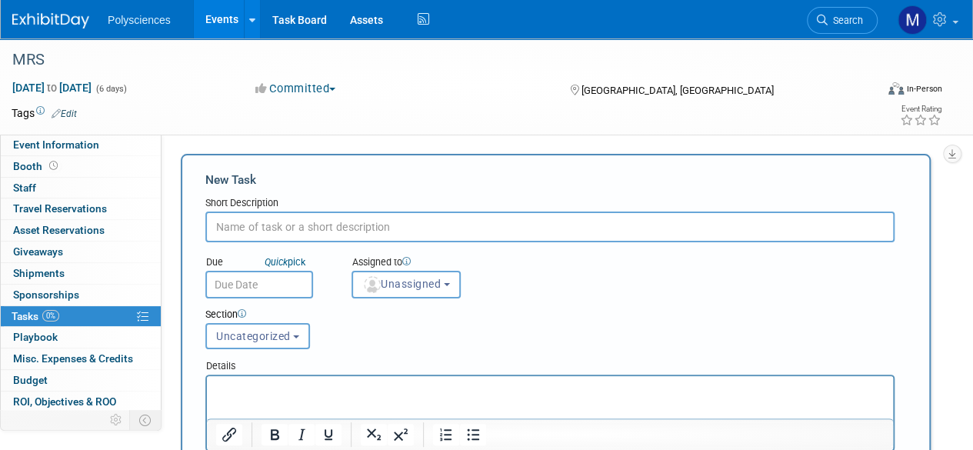
scroll to position [0, 0]
click at [393, 220] on input "text" at bounding box center [550, 228] width 690 height 31
paste input "Determine giveaways"
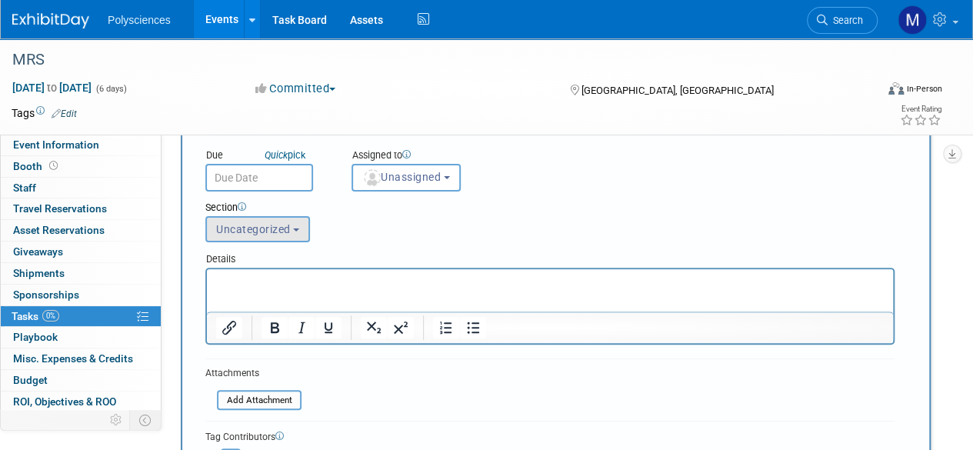
scroll to position [77, 0]
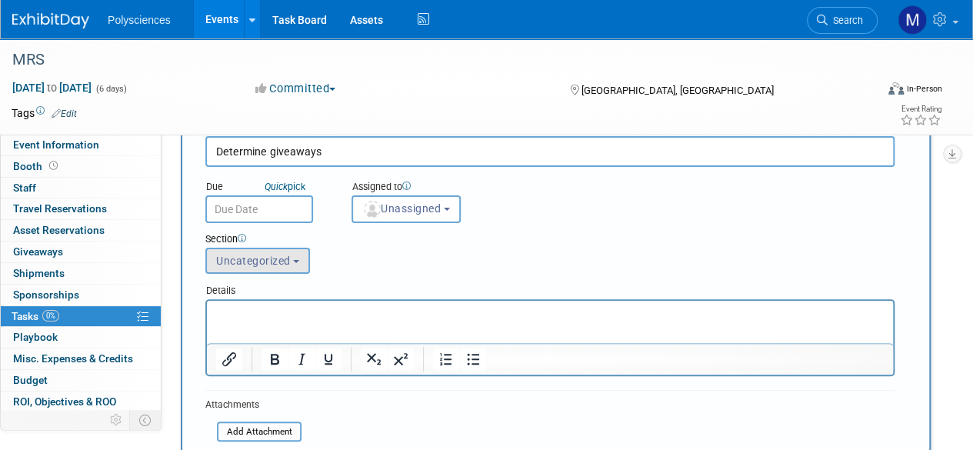
type input "Determine giveaways"
click at [258, 255] on span "Uncategorized" at bounding box center [253, 261] width 75 height 12
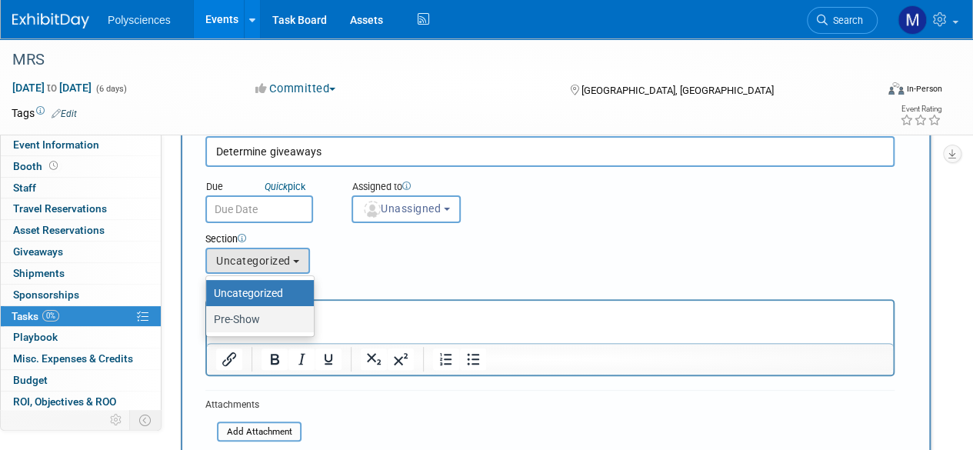
click at [264, 315] on label "Pre-Show" at bounding box center [256, 319] width 85 height 20
click at [209, 315] on input "Pre-Show" at bounding box center [204, 320] width 10 height 10
select select "11275579"
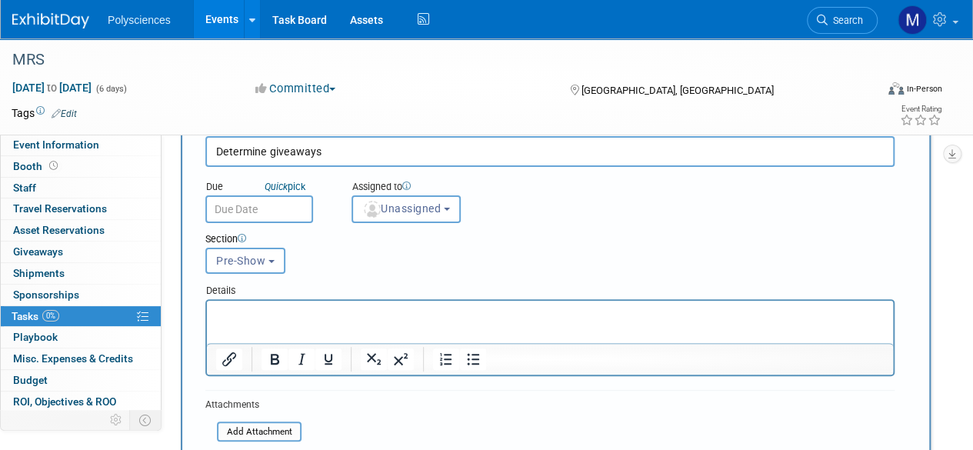
scroll to position [308, 0]
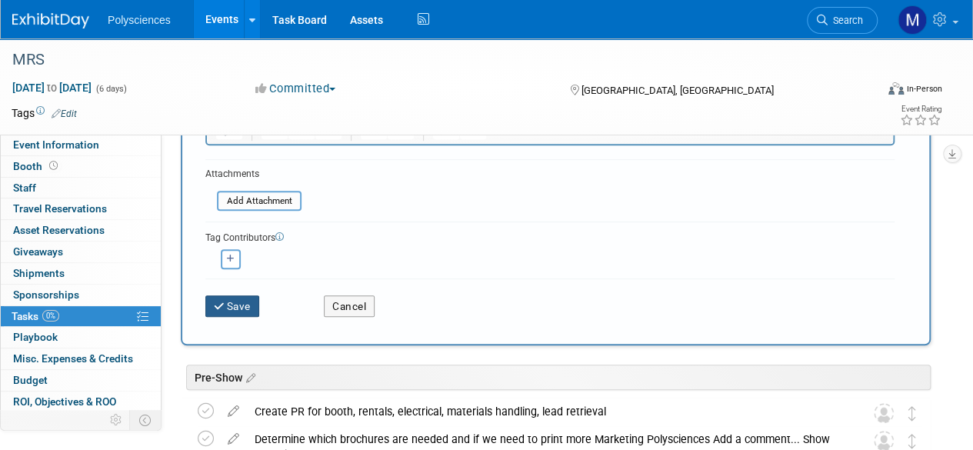
click at [254, 309] on button "Save" at bounding box center [232, 307] width 54 height 22
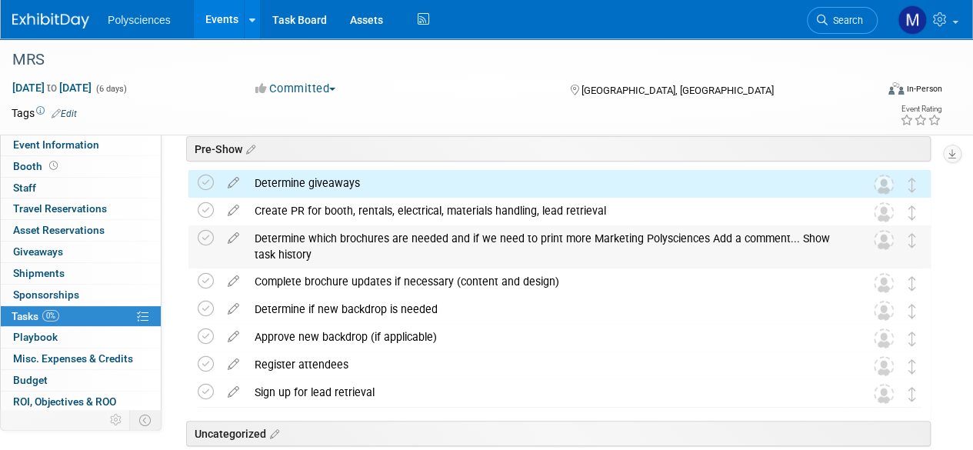
scroll to position [109, 0]
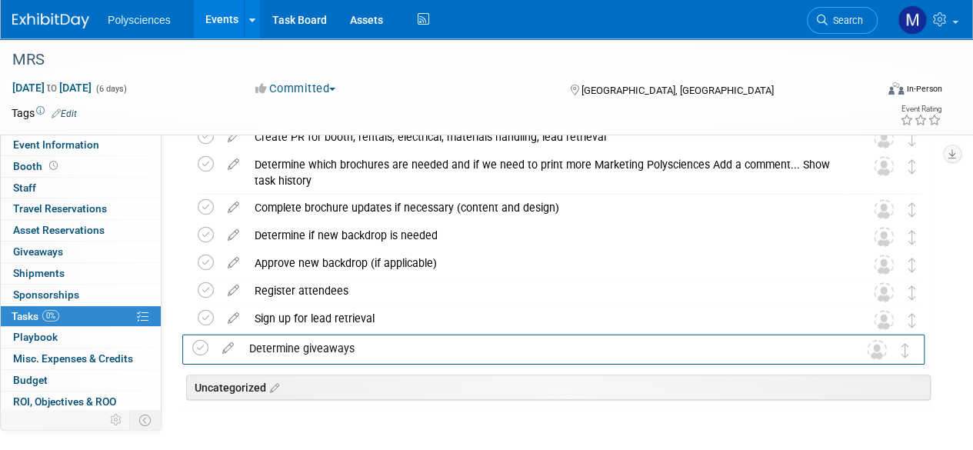
drag, startPoint x: 915, startPoint y: 142, endPoint x: 908, endPoint y: 355, distance: 212.5
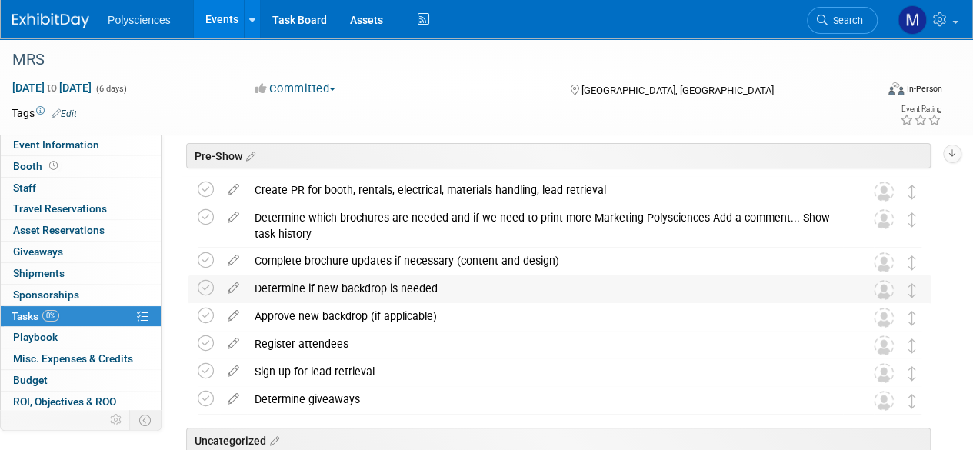
scroll to position [32, 0]
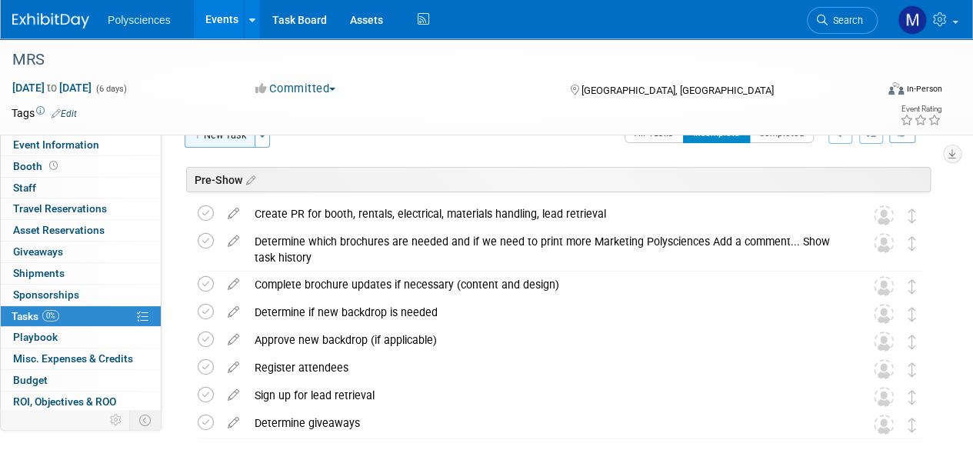
click at [225, 142] on button "New Task" at bounding box center [220, 135] width 71 height 25
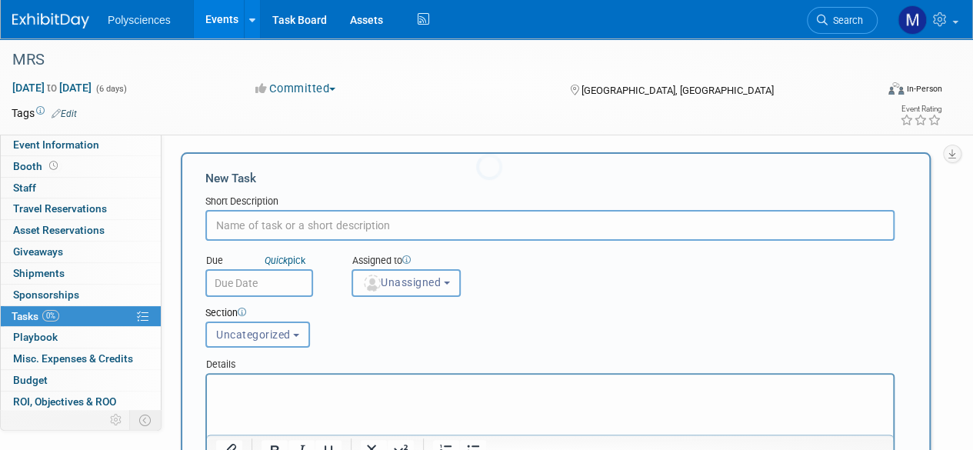
scroll to position [0, 0]
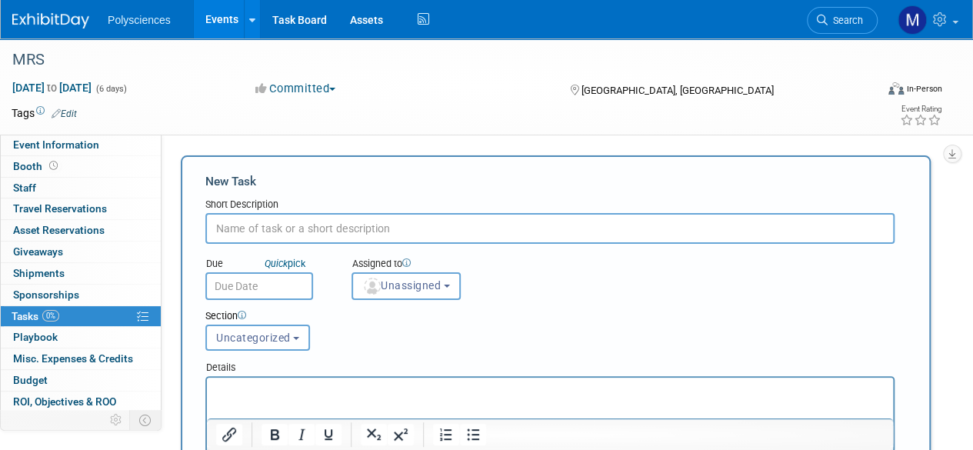
click at [376, 213] on input "text" at bounding box center [550, 228] width 690 height 31
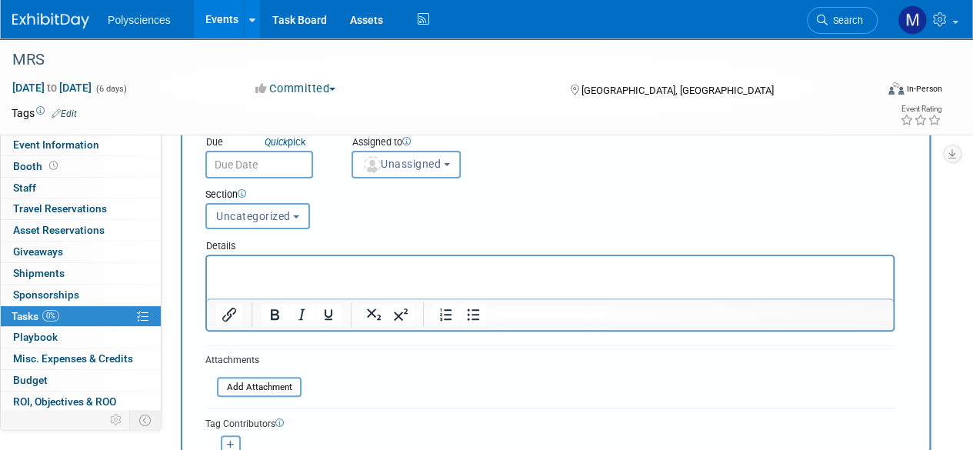
scroll to position [154, 0]
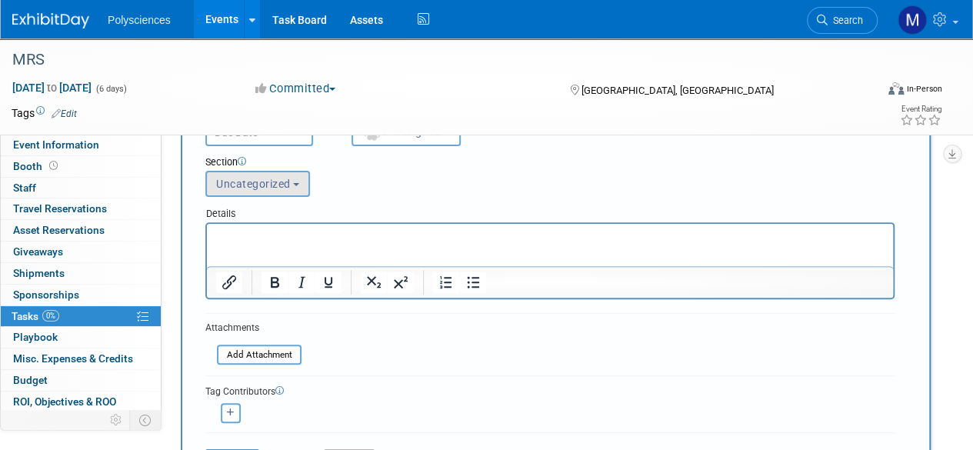
type input "Pre-show email blast through Salesforce"
click at [252, 196] on button "Uncategorized" at bounding box center [257, 184] width 105 height 26
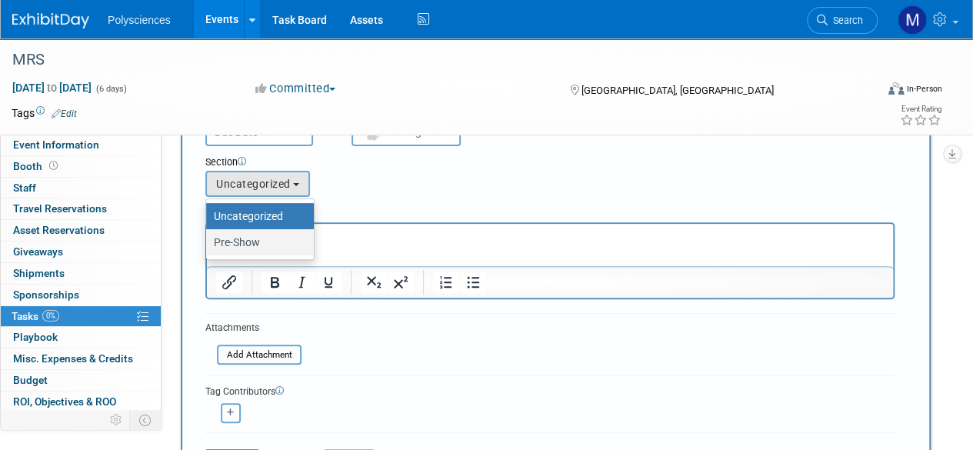
drag, startPoint x: 249, startPoint y: 239, endPoint x: 42, endPoint y: 25, distance: 297.1
click at [249, 239] on label "Pre-Show" at bounding box center [256, 242] width 85 height 20
click at [209, 239] on input "Pre-Show" at bounding box center [204, 243] width 10 height 10
select select "11275579"
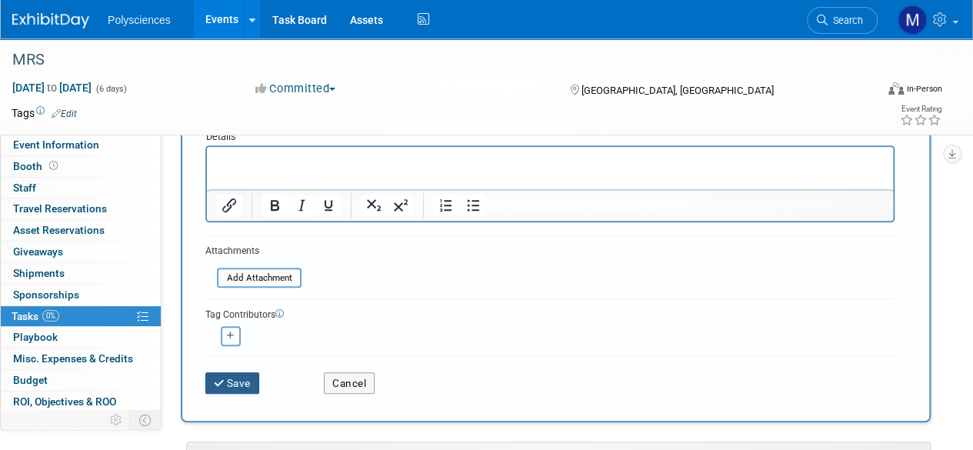
click at [246, 386] on button "Save" at bounding box center [232, 383] width 54 height 22
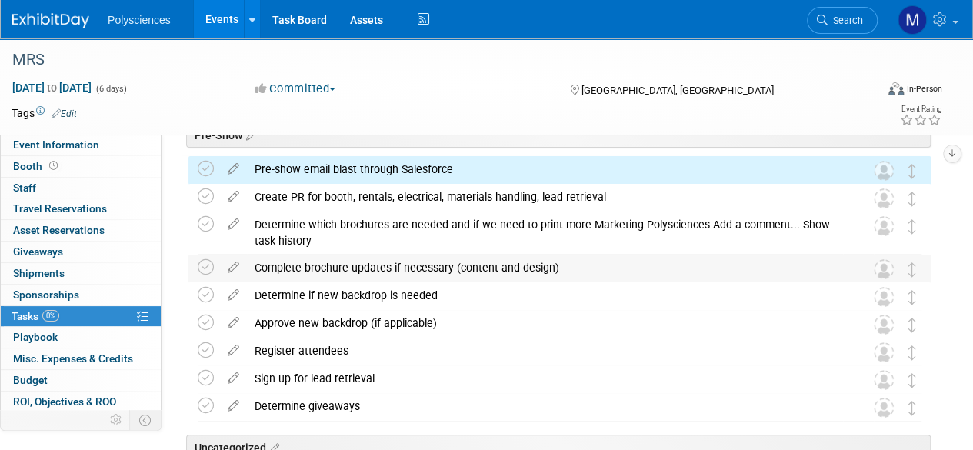
scroll to position [109, 0]
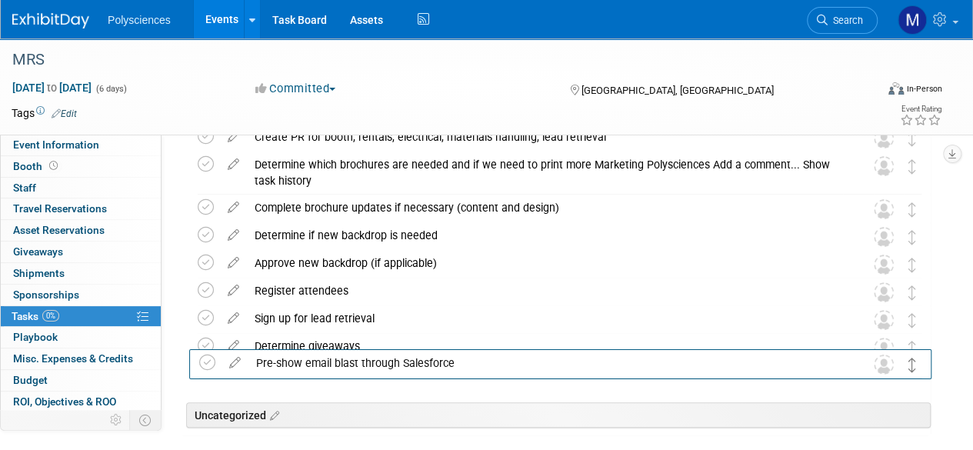
drag, startPoint x: 908, startPoint y: 142, endPoint x: 910, endPoint y: 373, distance: 231.6
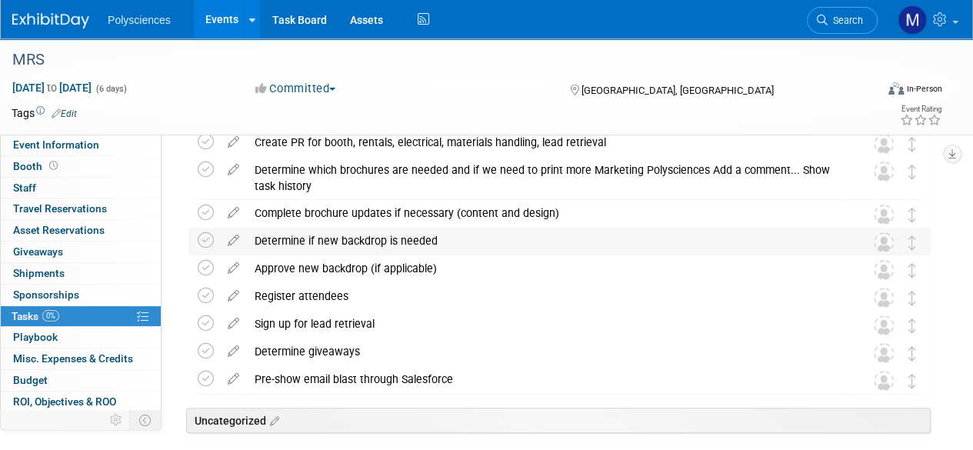
scroll to position [0, 0]
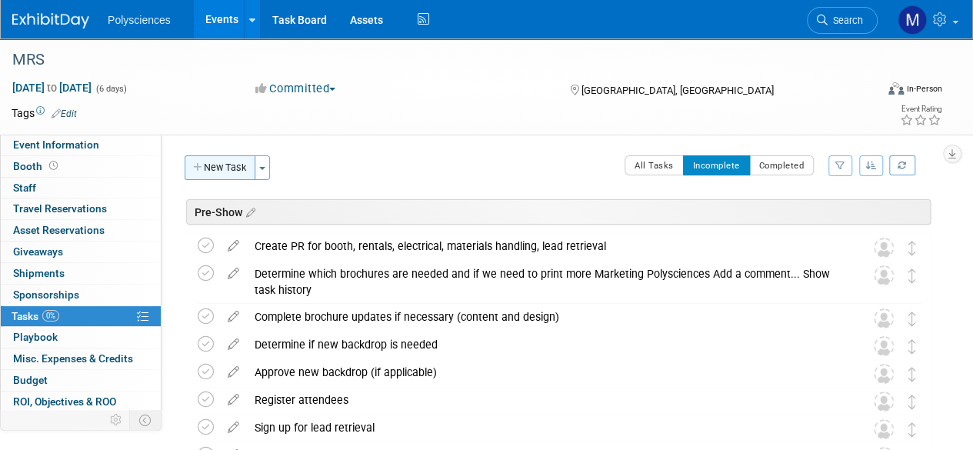
click at [222, 165] on button "New Task" at bounding box center [220, 167] width 71 height 25
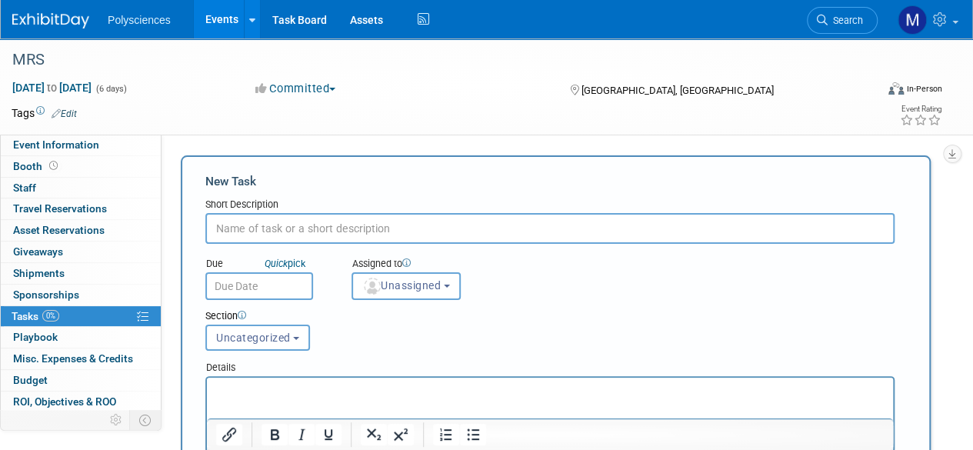
click at [332, 218] on input "text" at bounding box center [550, 228] width 690 height 31
paste input "Return shipping labels are created"
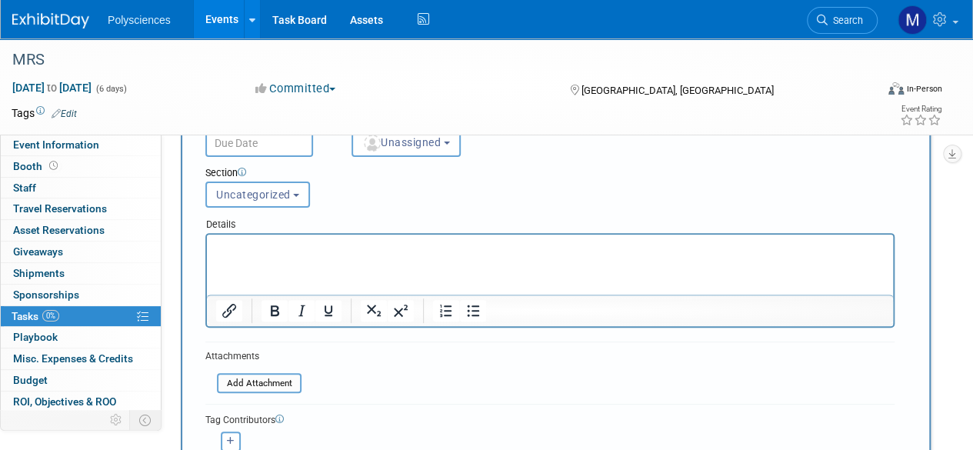
scroll to position [154, 0]
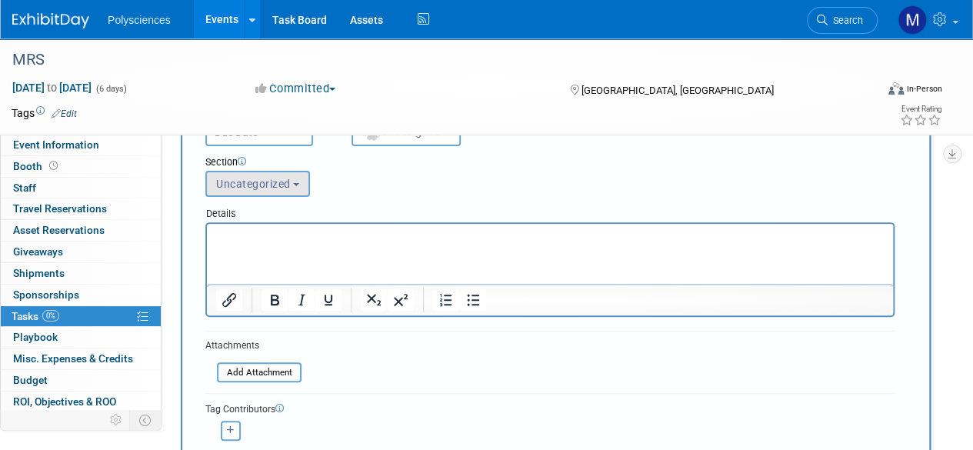
type input "Return shipping labels are created"
click at [303, 192] on button "Uncategorized" at bounding box center [257, 184] width 105 height 26
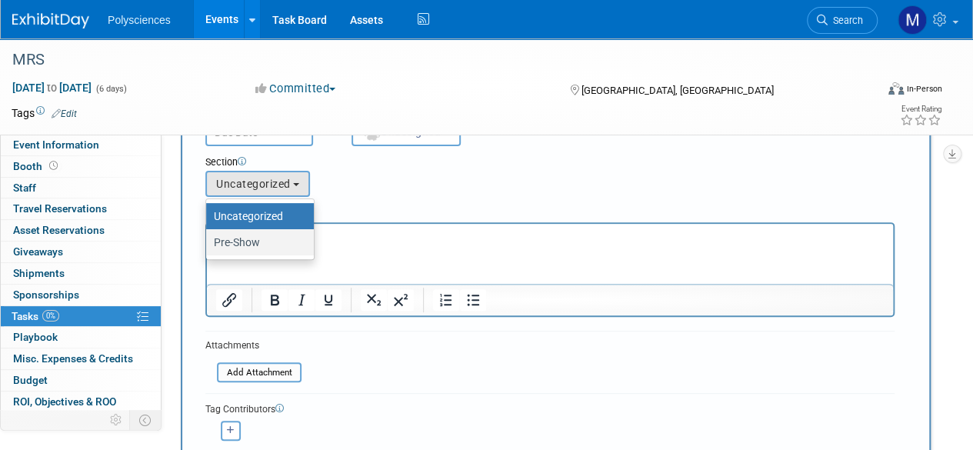
click at [286, 246] on label "Pre-Show" at bounding box center [256, 242] width 85 height 20
click at [209, 246] on input "Pre-Show" at bounding box center [204, 243] width 10 height 10
select select "11275579"
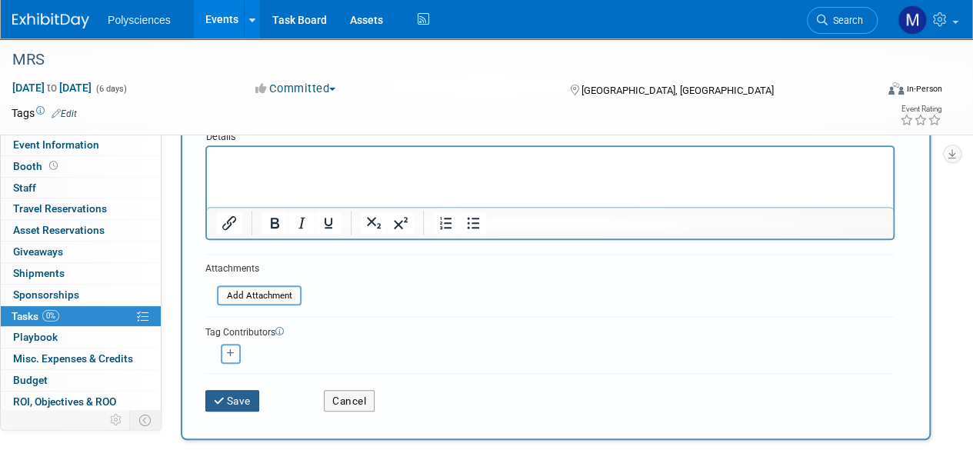
click at [240, 404] on button "Save" at bounding box center [232, 401] width 54 height 22
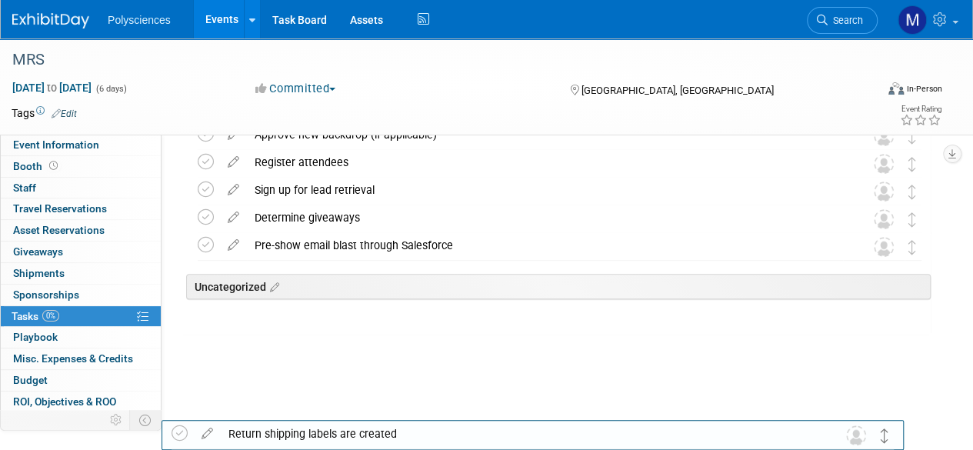
scroll to position [215, 0]
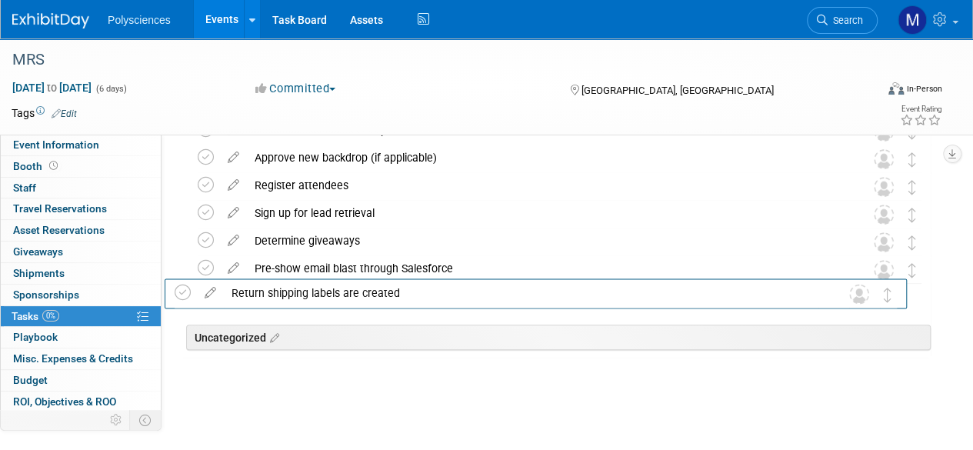
drag, startPoint x: 911, startPoint y: 219, endPoint x: 888, endPoint y: 312, distance: 95.2
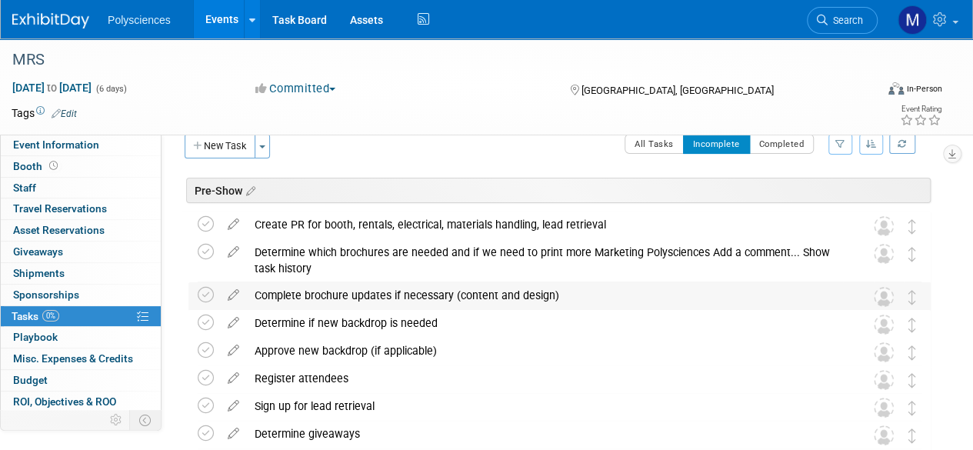
scroll to position [0, 0]
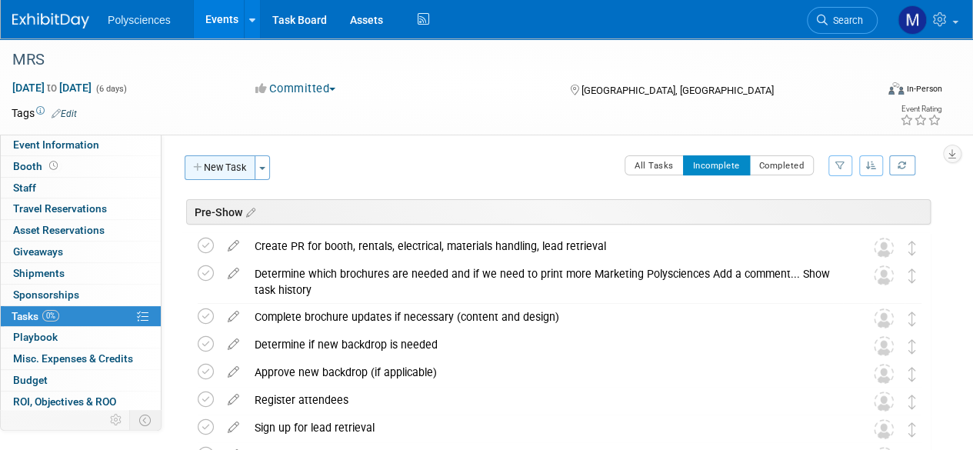
click at [235, 164] on button "New Task" at bounding box center [220, 167] width 71 height 25
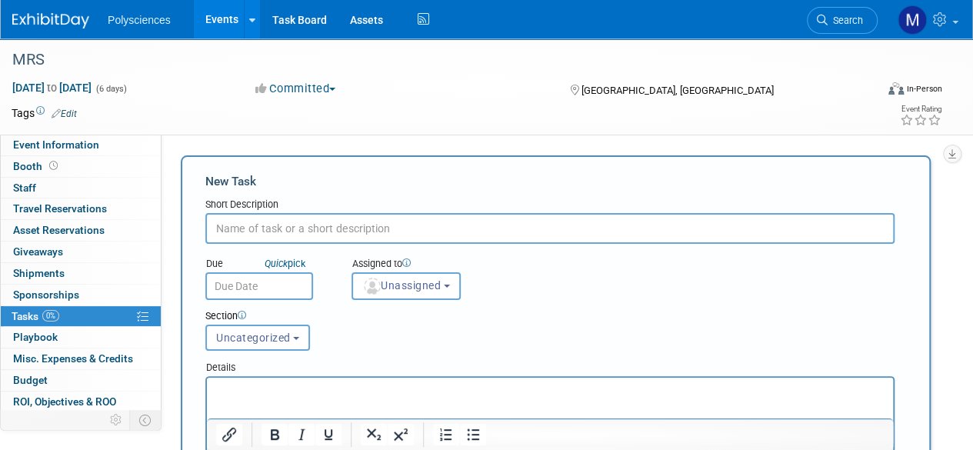
click at [274, 228] on input "text" at bounding box center [550, 228] width 690 height 31
type input "Pack up booth and ship it"
click at [268, 328] on button "Uncategorized" at bounding box center [257, 338] width 105 height 26
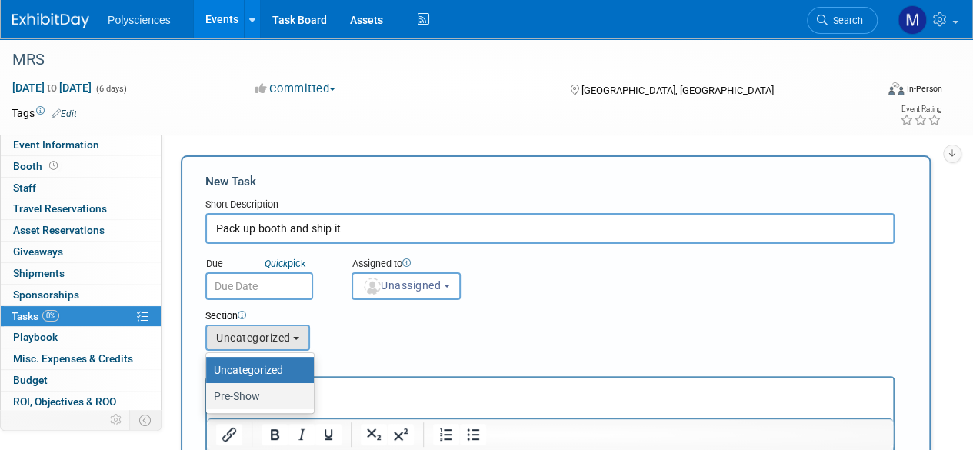
click at [268, 395] on label "Pre-Show" at bounding box center [256, 396] width 85 height 20
click at [209, 395] on input "Pre-Show" at bounding box center [204, 397] width 10 height 10
select select "11275579"
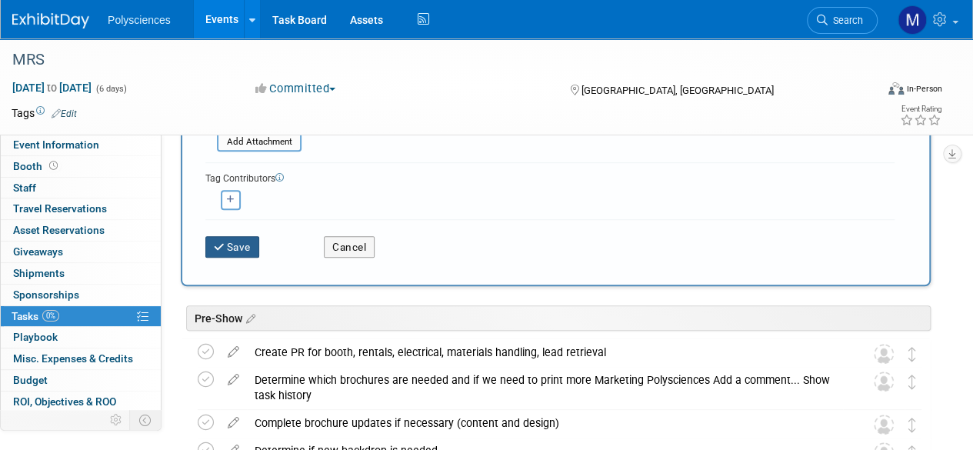
click at [240, 250] on button "Save" at bounding box center [232, 247] width 54 height 22
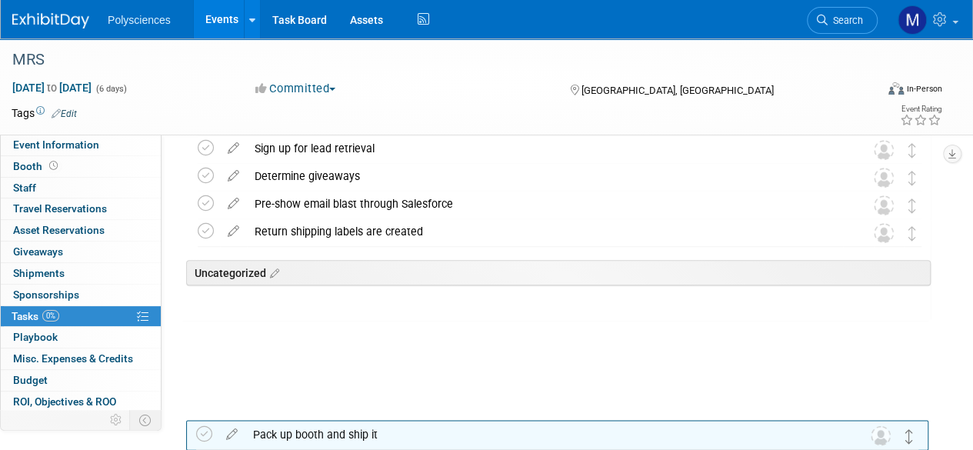
scroll to position [242, 0]
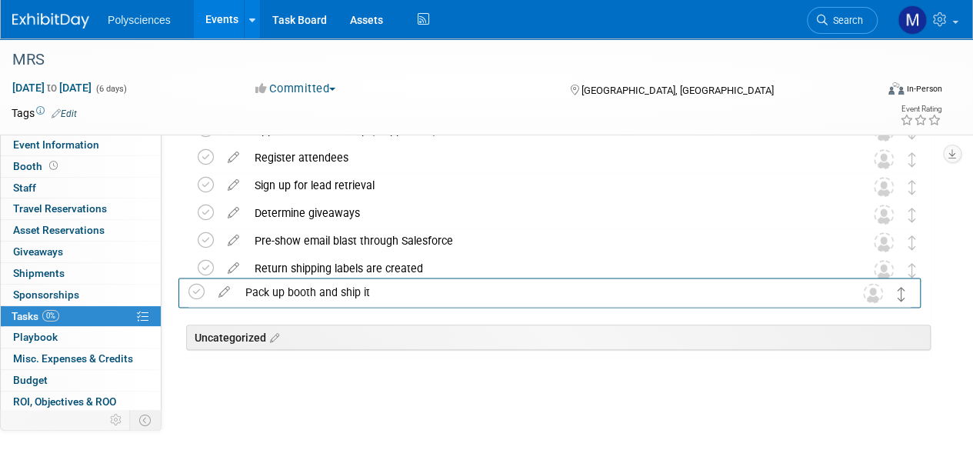
drag, startPoint x: 910, startPoint y: 216, endPoint x: 900, endPoint y: 293, distance: 77.5
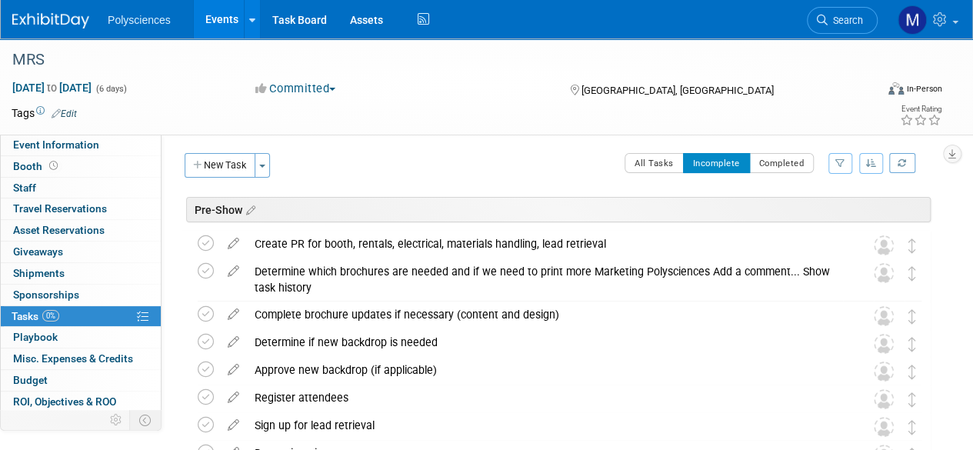
scroll to position [0, 0]
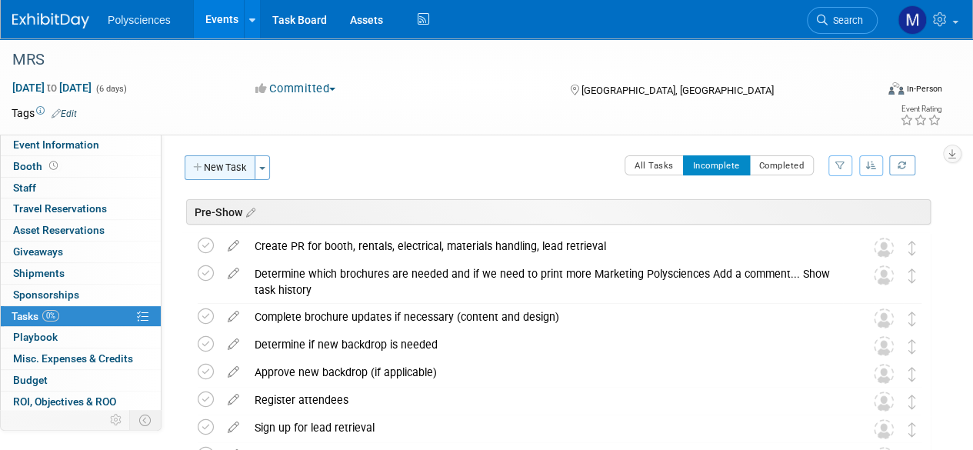
click at [217, 165] on button "New Task" at bounding box center [220, 167] width 71 height 25
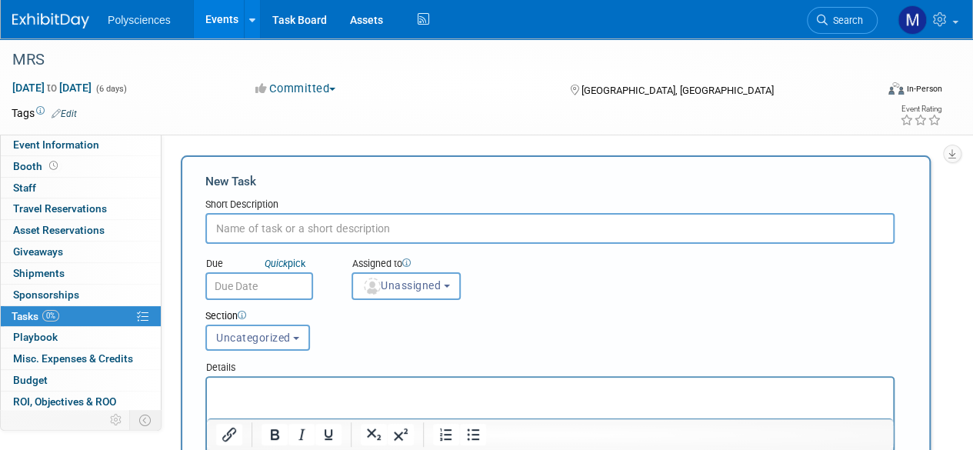
click at [339, 226] on input "text" at bounding box center [550, 228] width 690 height 31
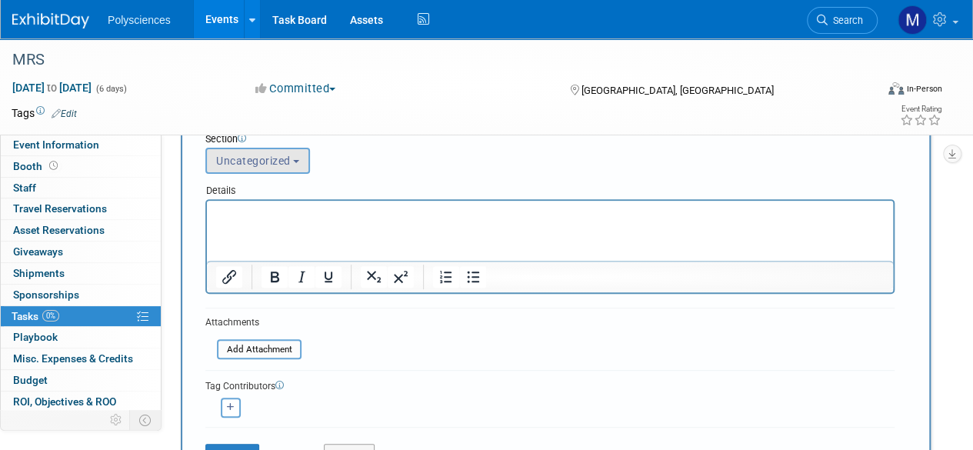
scroll to position [154, 0]
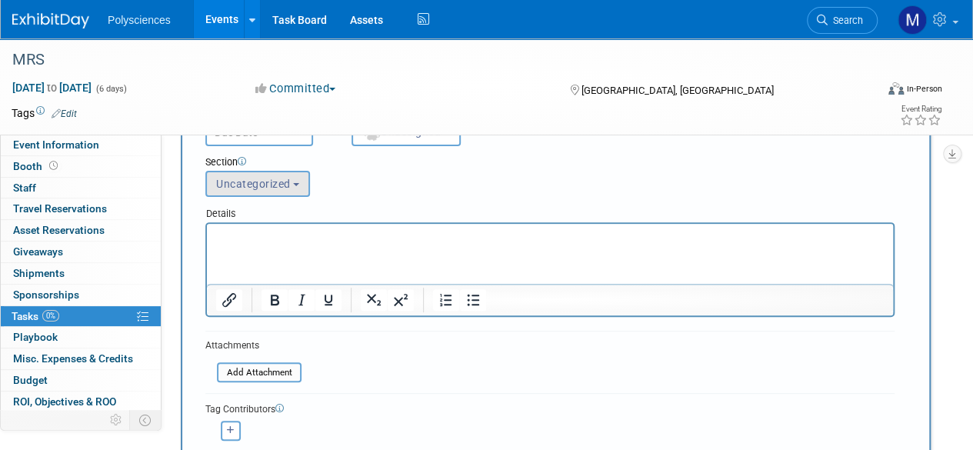
type input "Social Media Posts are scheduled"
click at [288, 192] on button "Uncategorized" at bounding box center [257, 184] width 105 height 26
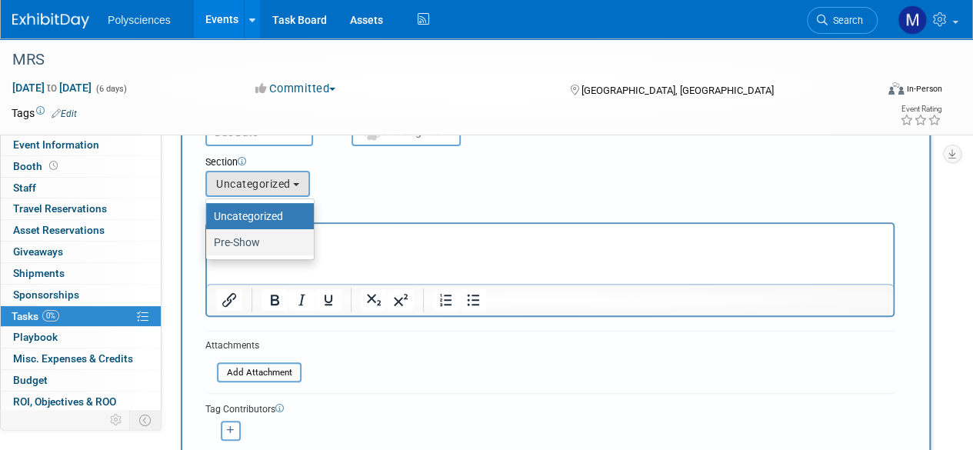
drag, startPoint x: 283, startPoint y: 248, endPoint x: 75, endPoint y: 21, distance: 307.8
click at [283, 248] on label "Pre-Show" at bounding box center [256, 242] width 85 height 20
click at [209, 248] on input "Pre-Show" at bounding box center [204, 243] width 10 height 10
select select "11275579"
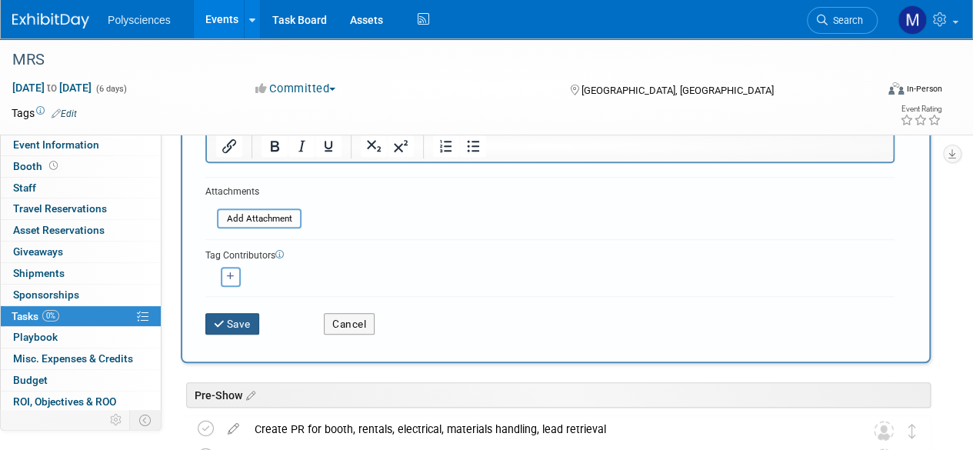
click at [247, 318] on button "Save" at bounding box center [232, 324] width 54 height 22
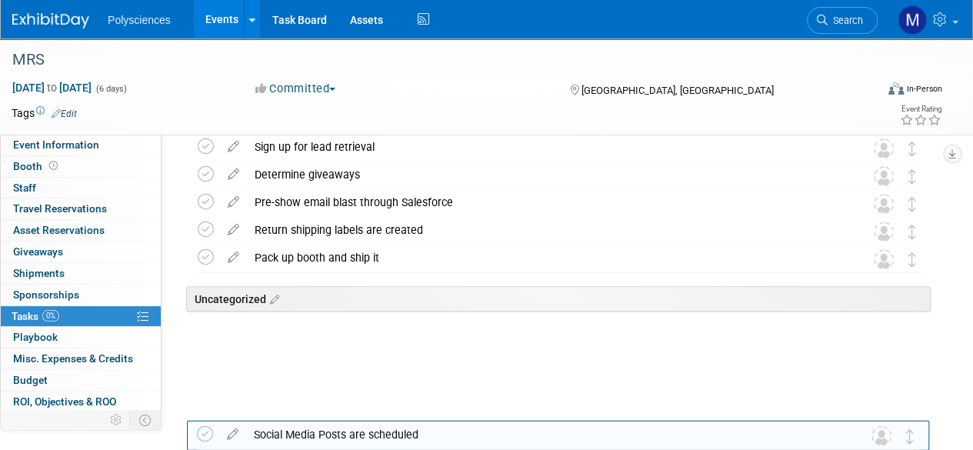
scroll to position [270, 0]
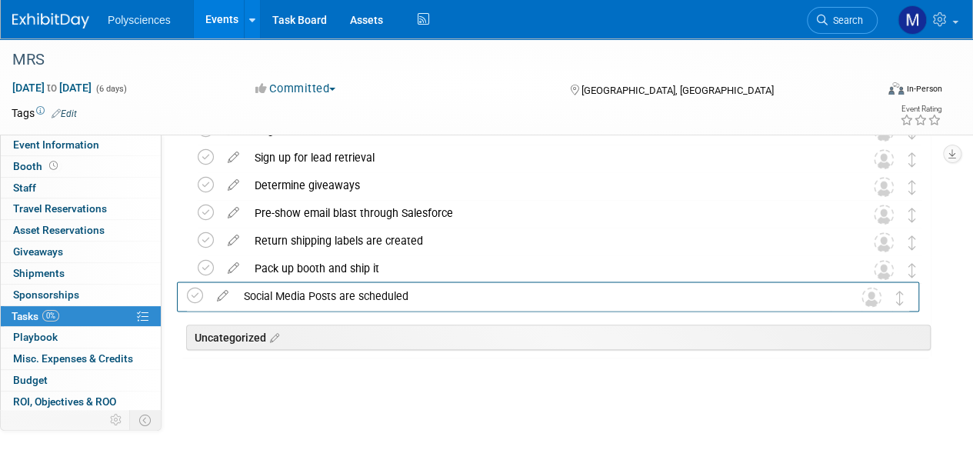
drag, startPoint x: 913, startPoint y: 212, endPoint x: 903, endPoint y: 322, distance: 111.2
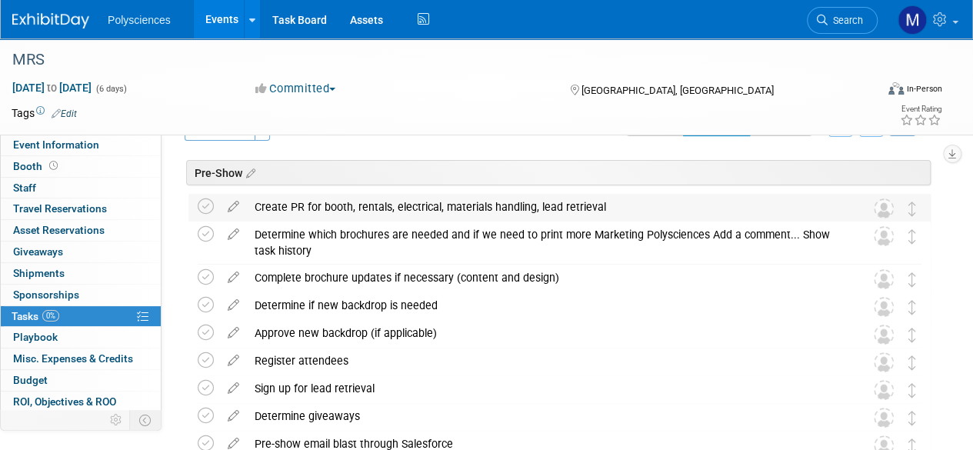
scroll to position [0, 0]
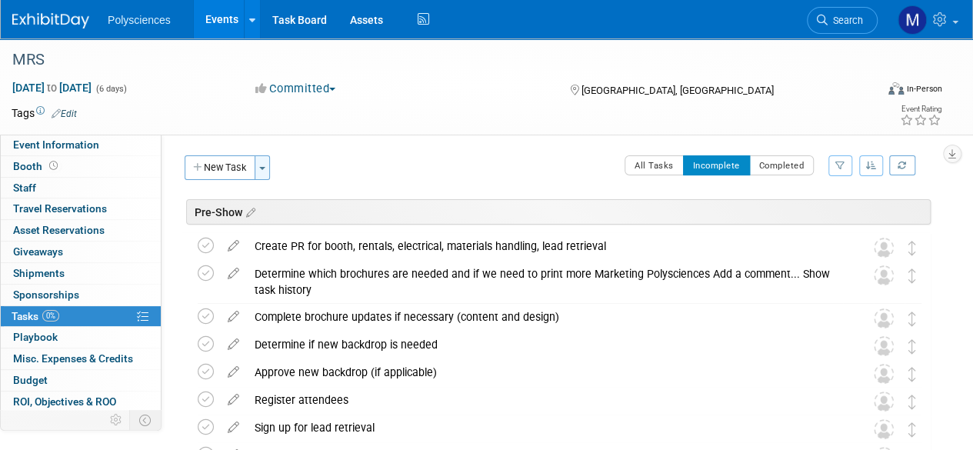
click at [262, 167] on button "Toggle Dropdown" at bounding box center [262, 167] width 15 height 25
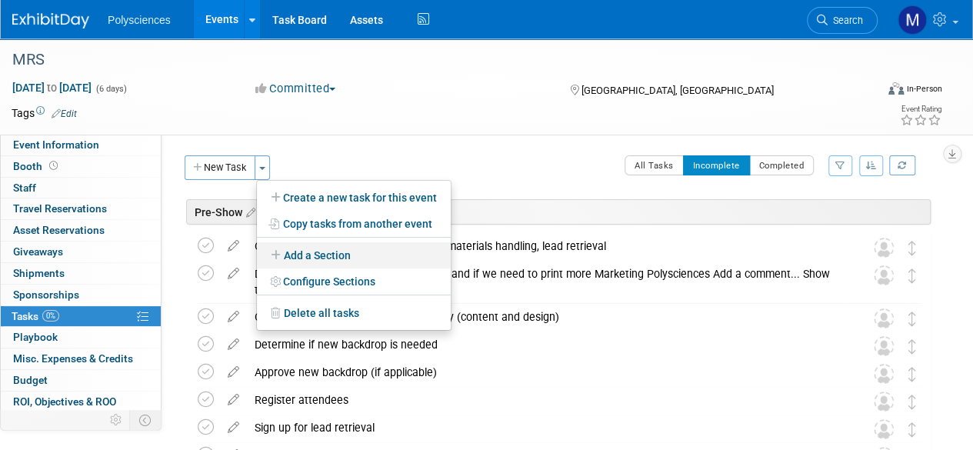
click at [323, 250] on link "Add a Section" at bounding box center [354, 255] width 194 height 26
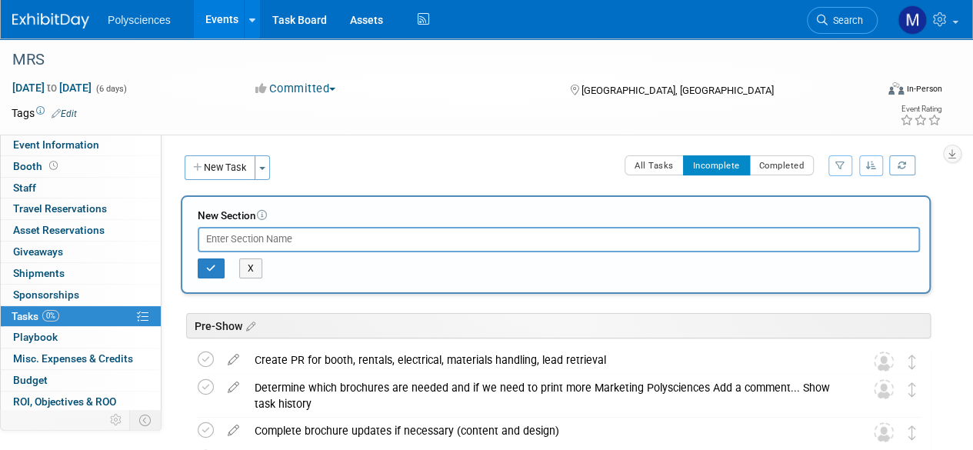
click at [336, 238] on input "text" at bounding box center [559, 239] width 723 height 25
click at [209, 267] on icon "button" at bounding box center [211, 268] width 10 height 9
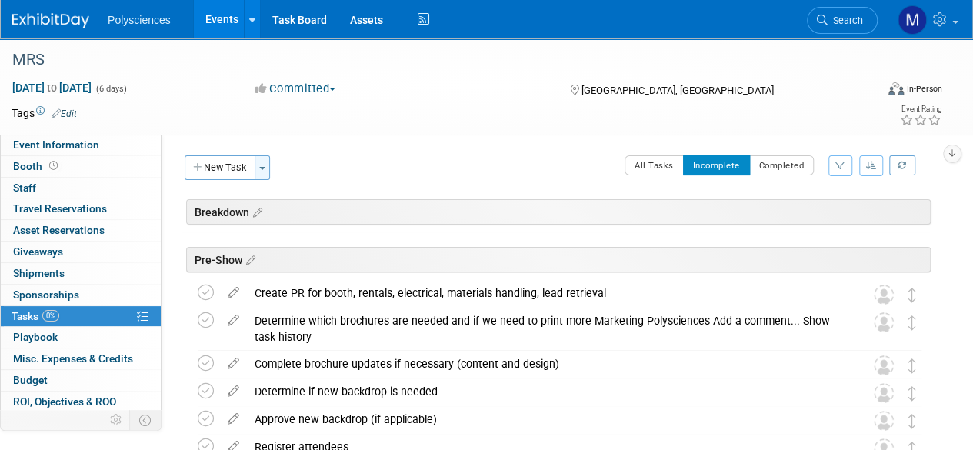
click at [262, 170] on button "Toggle Dropdown" at bounding box center [262, 167] width 15 height 25
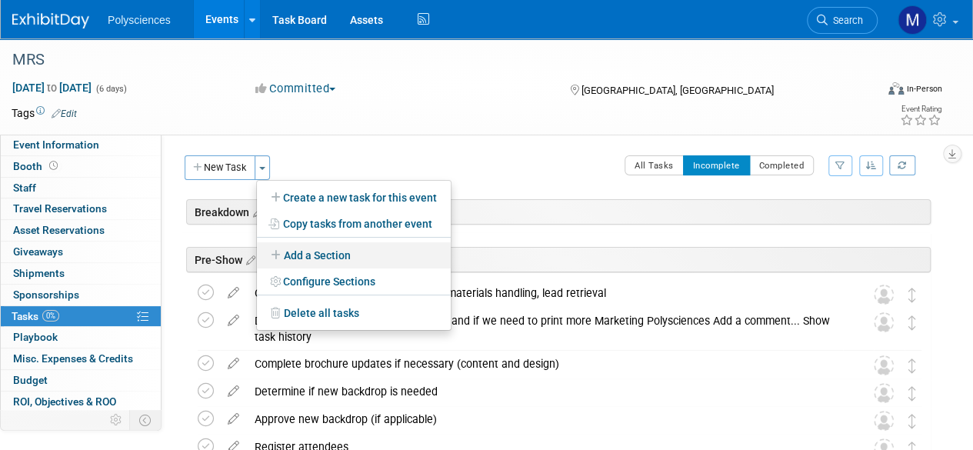
click at [310, 253] on link "Add a Section" at bounding box center [354, 255] width 194 height 26
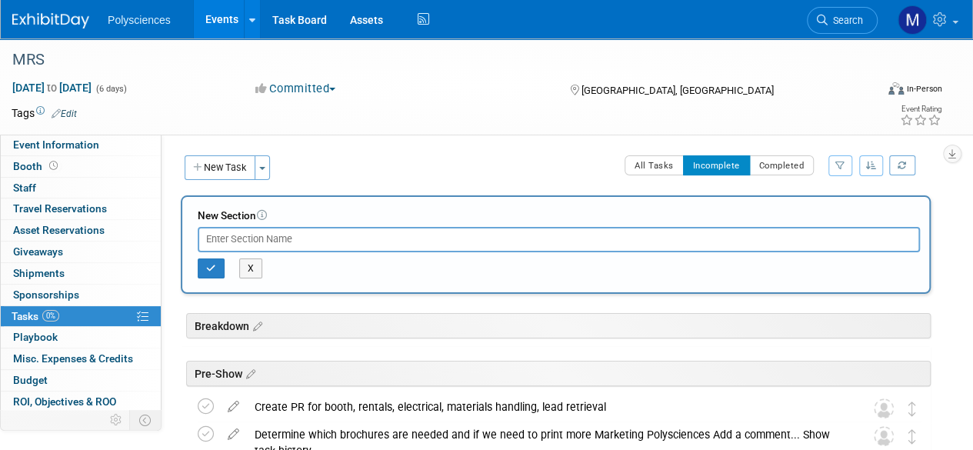
click at [326, 235] on input "text" at bounding box center [559, 239] width 723 height 25
type input "Post-Mortem"
click at [216, 270] on button "button" at bounding box center [211, 269] width 27 height 20
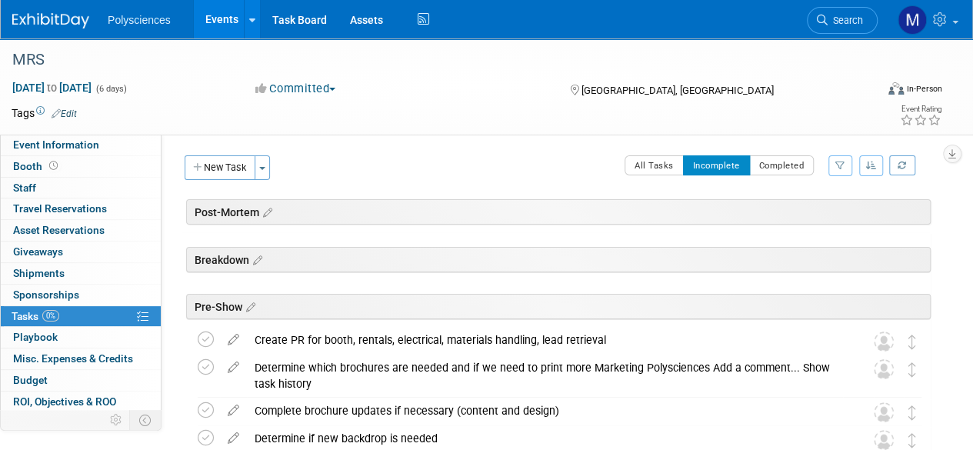
click at [394, 298] on div "Pre-Show" at bounding box center [558, 306] width 745 height 25
click at [870, 169] on button "button" at bounding box center [872, 165] width 25 height 21
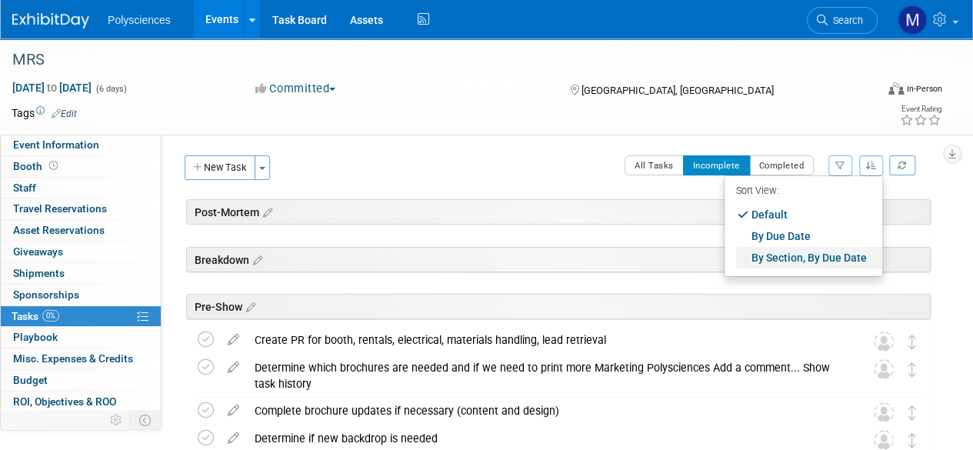
click at [838, 259] on link "By Section, By Due Date" at bounding box center [809, 258] width 146 height 22
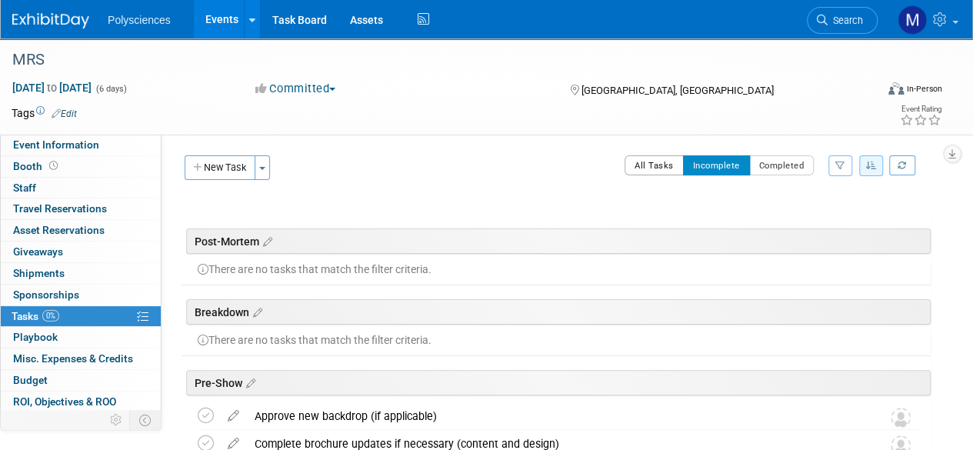
click at [650, 167] on button "All Tasks" at bounding box center [654, 165] width 59 height 20
click at [874, 168] on icon "button" at bounding box center [872, 165] width 11 height 9
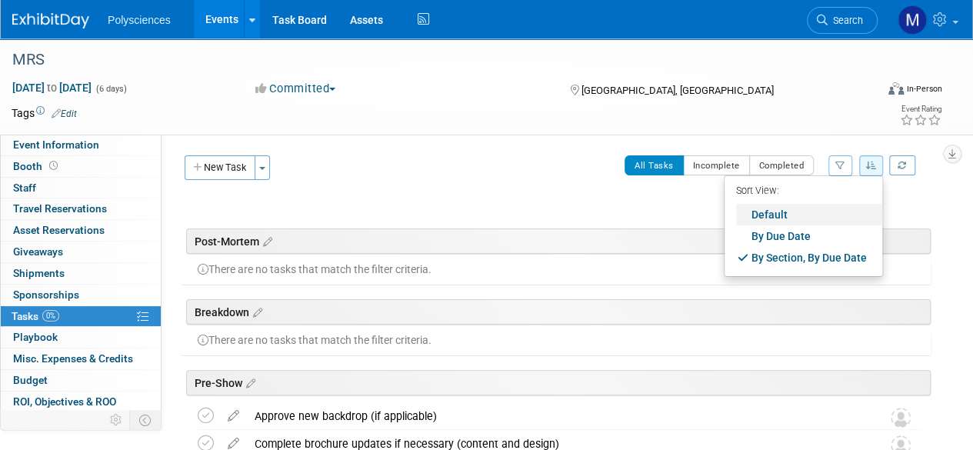
click at [802, 205] on link "Default" at bounding box center [809, 215] width 146 height 22
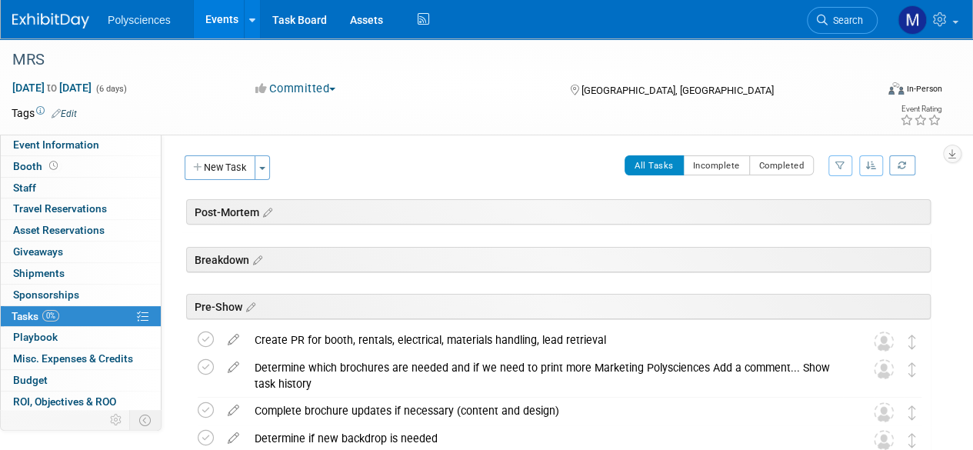
click at [587, 185] on div "All Tasks Incomplete Completed Filter by Assignee -- Select Assignee -- All una…" at bounding box center [605, 171] width 653 height 32
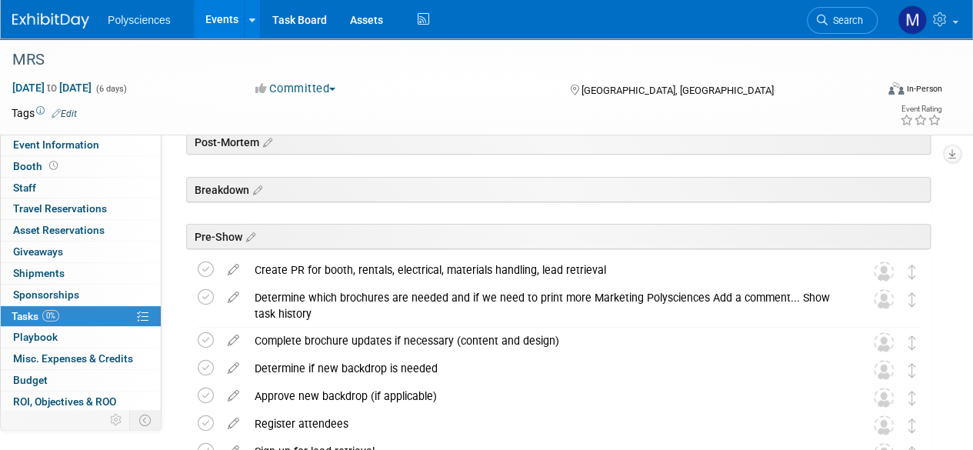
scroll to position [56, 0]
